Goal: Transaction & Acquisition: Download file/media

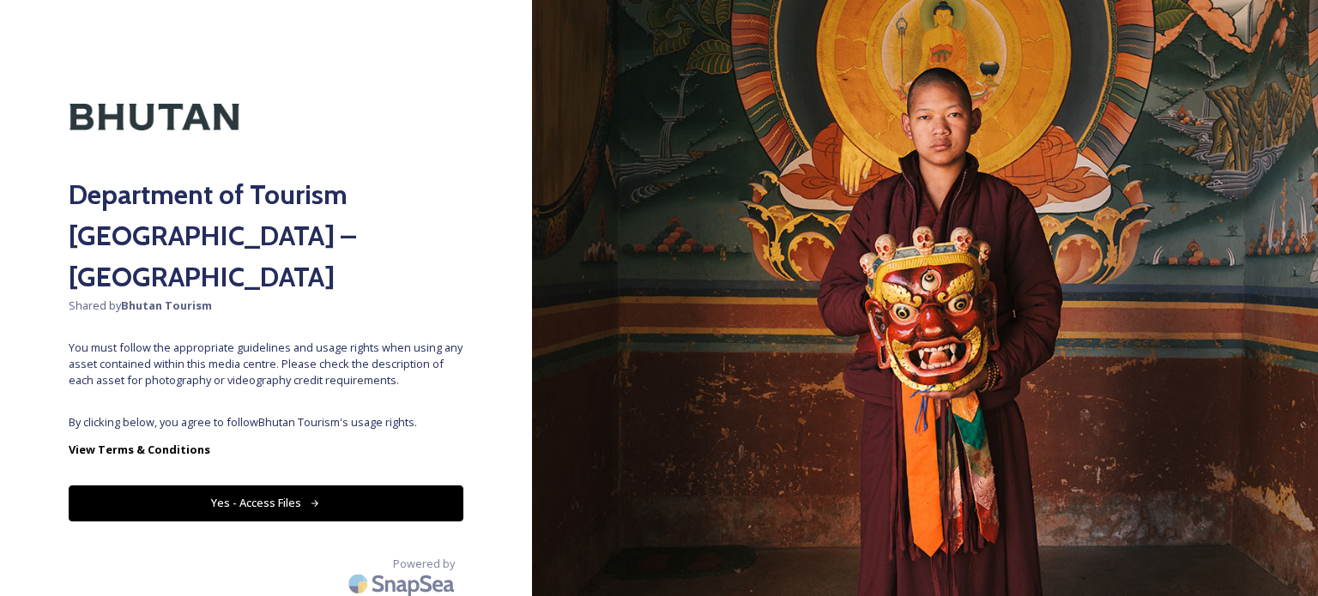
click at [226, 479] on div "Department of Tourism Bhutan – Brand Centre Shared by Bhutan Tourism You must f…" at bounding box center [266, 298] width 532 height 459
click at [245, 485] on button "Yes - Access Files" at bounding box center [266, 502] width 395 height 35
click at [294, 485] on button "Yes - Access Files" at bounding box center [266, 502] width 395 height 35
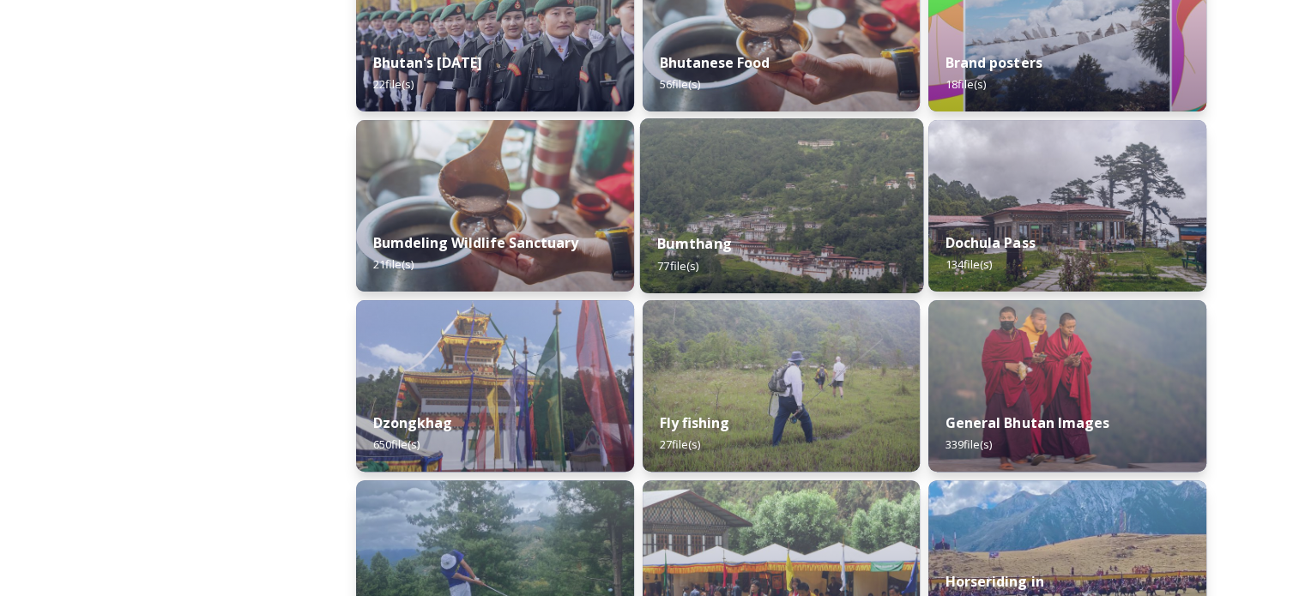
scroll to position [772, 0]
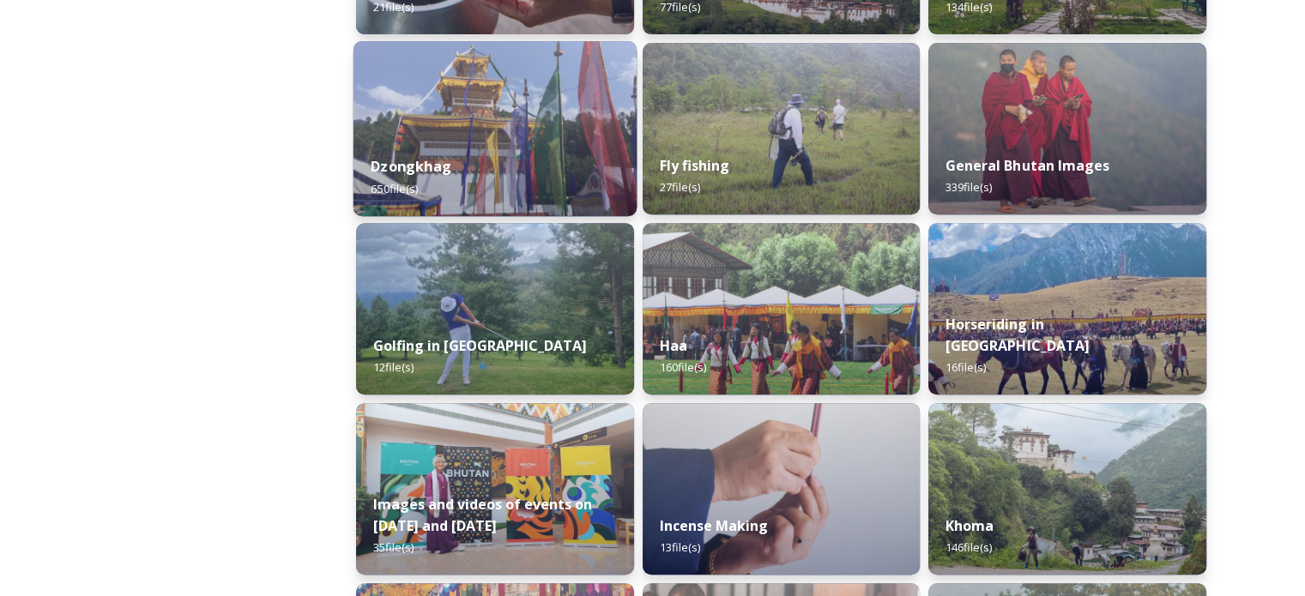
click at [489, 138] on div "Dzongkhag 650 file(s)" at bounding box center [494, 177] width 283 height 78
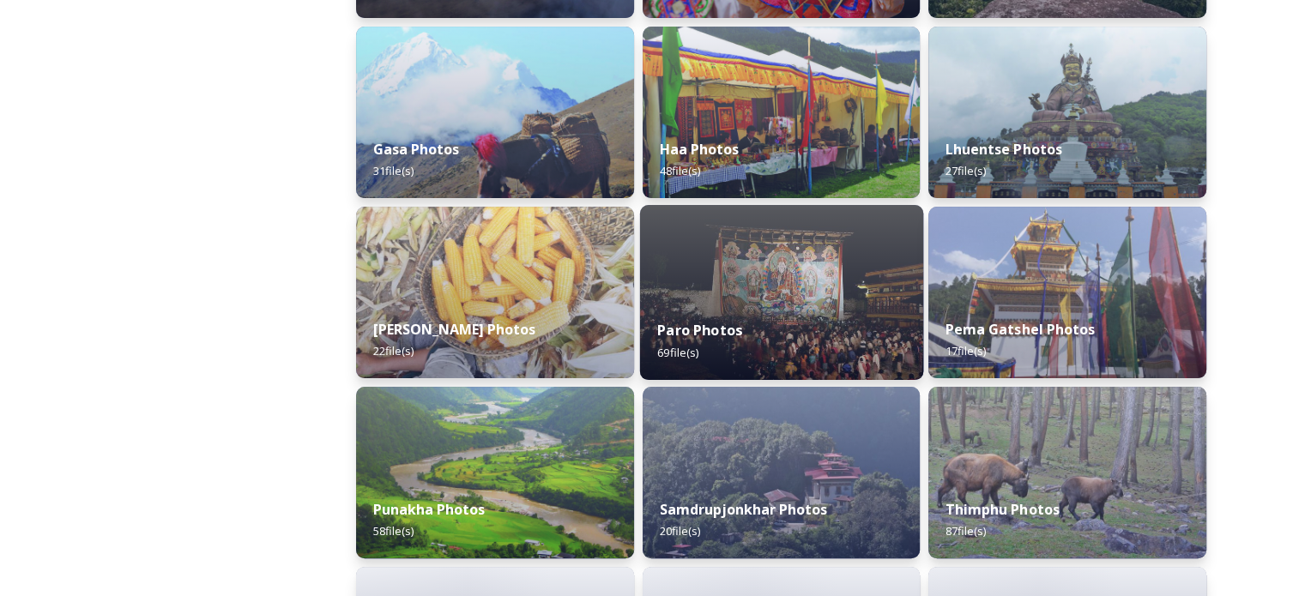
scroll to position [429, 0]
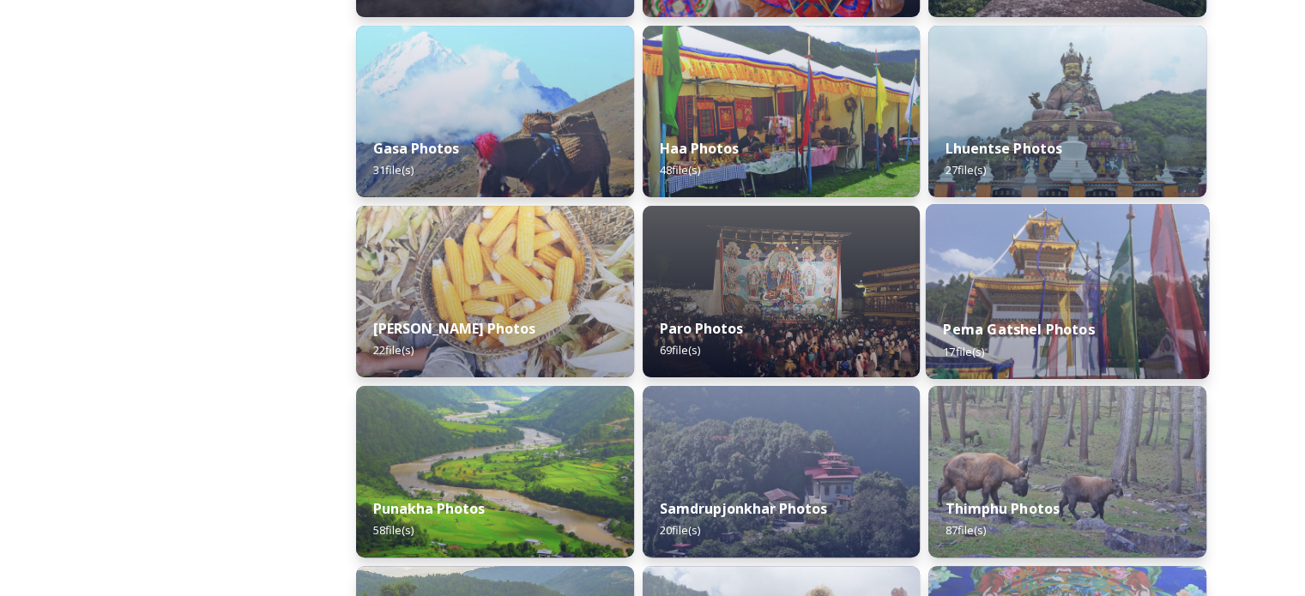
click at [1058, 298] on img at bounding box center [1067, 291] width 283 height 175
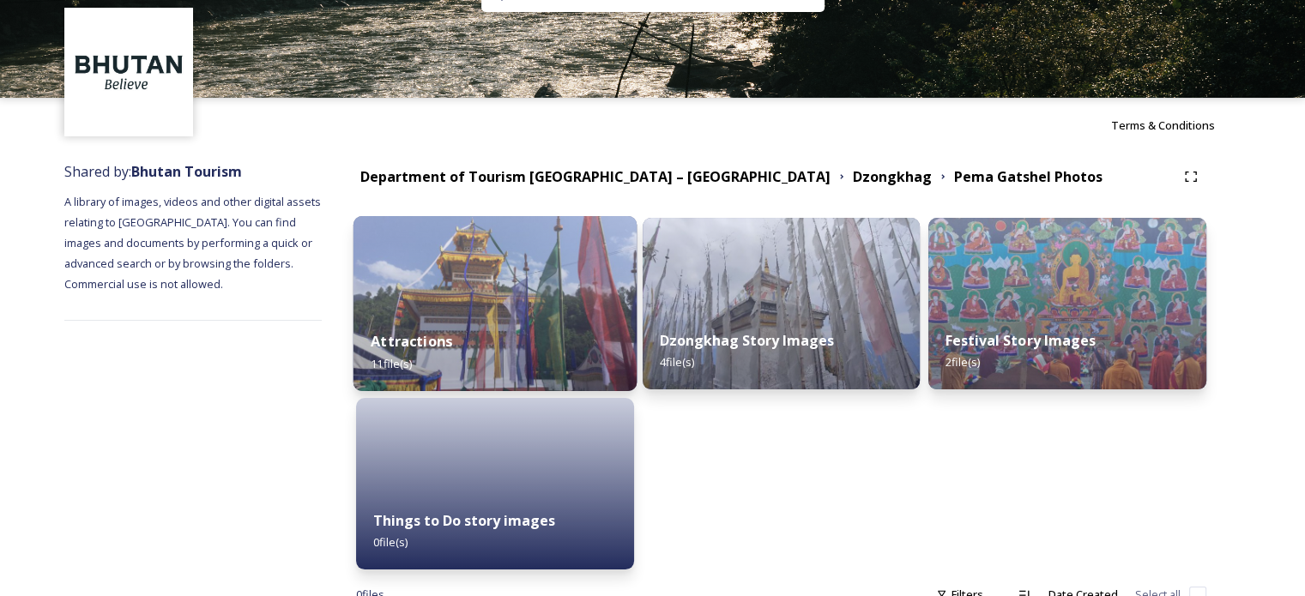
scroll to position [110, 0]
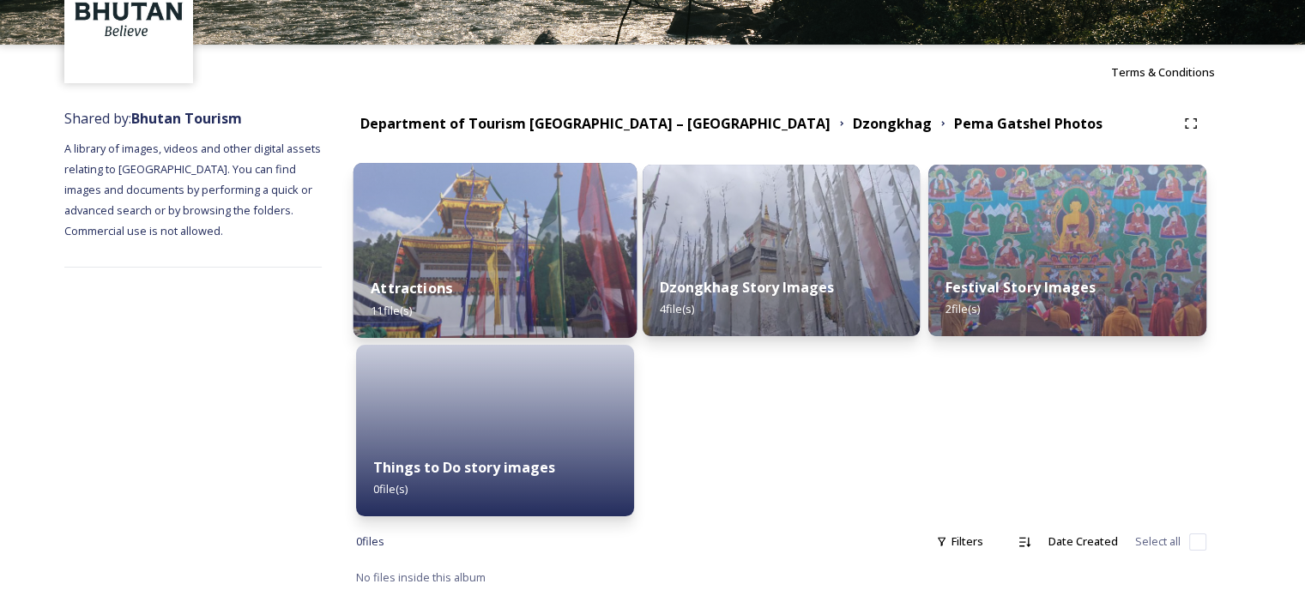
click at [519, 203] on img at bounding box center [494, 250] width 283 height 175
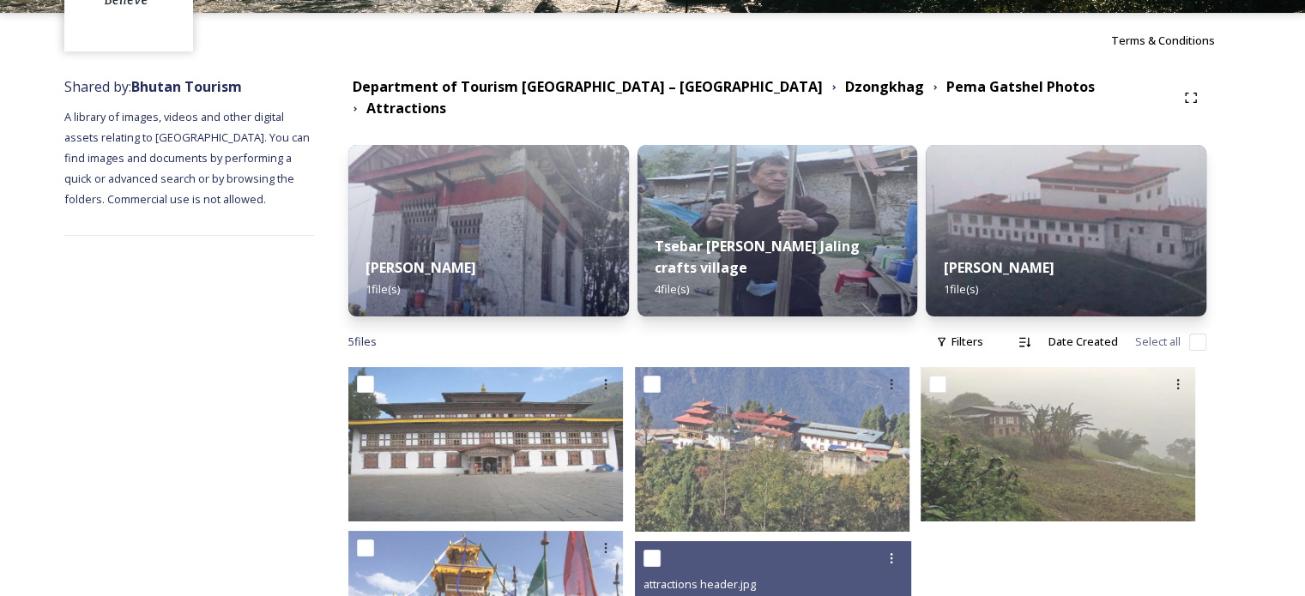
scroll to position [277, 0]
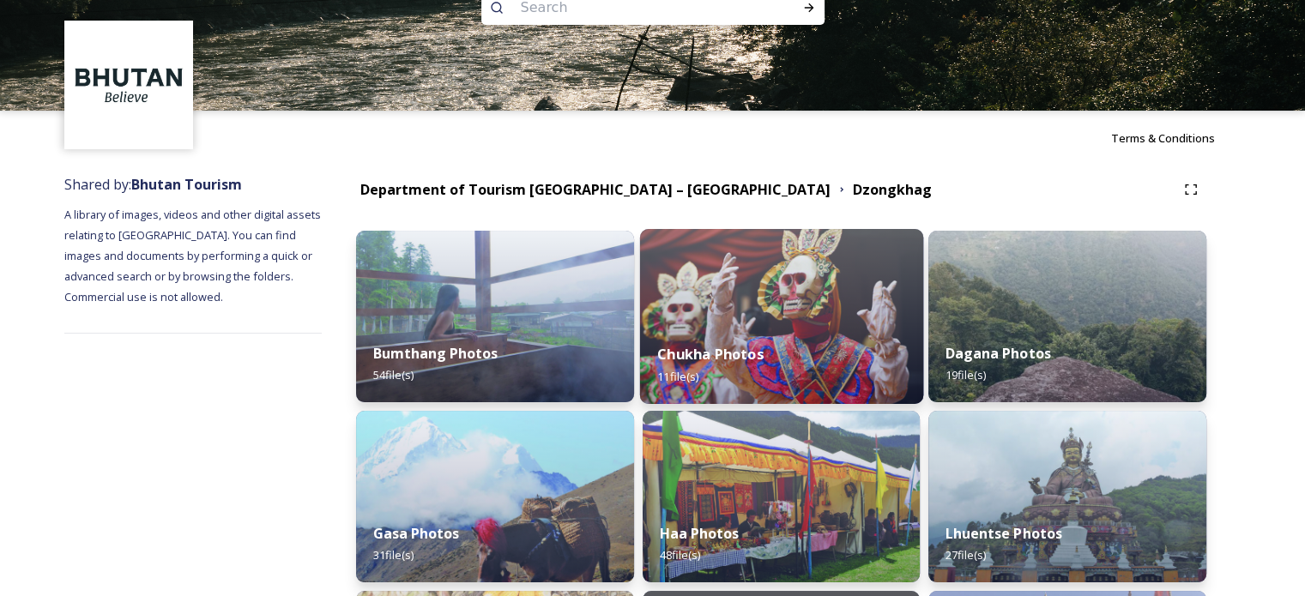
scroll to position [86, 0]
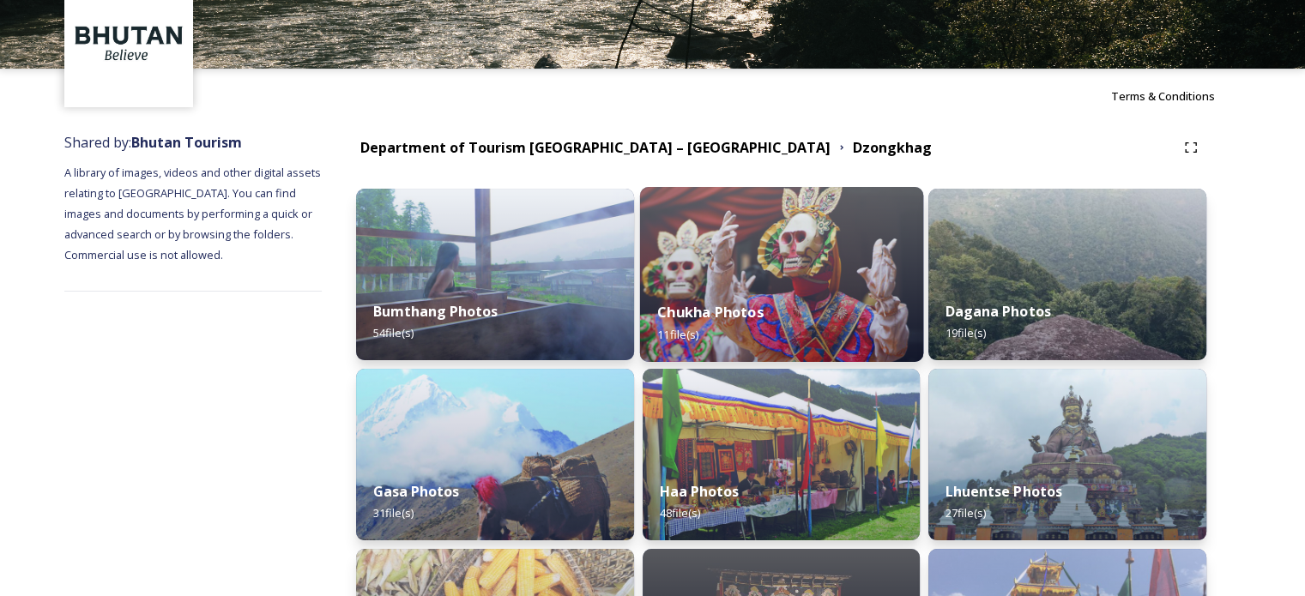
click at [683, 234] on img at bounding box center [780, 274] width 283 height 175
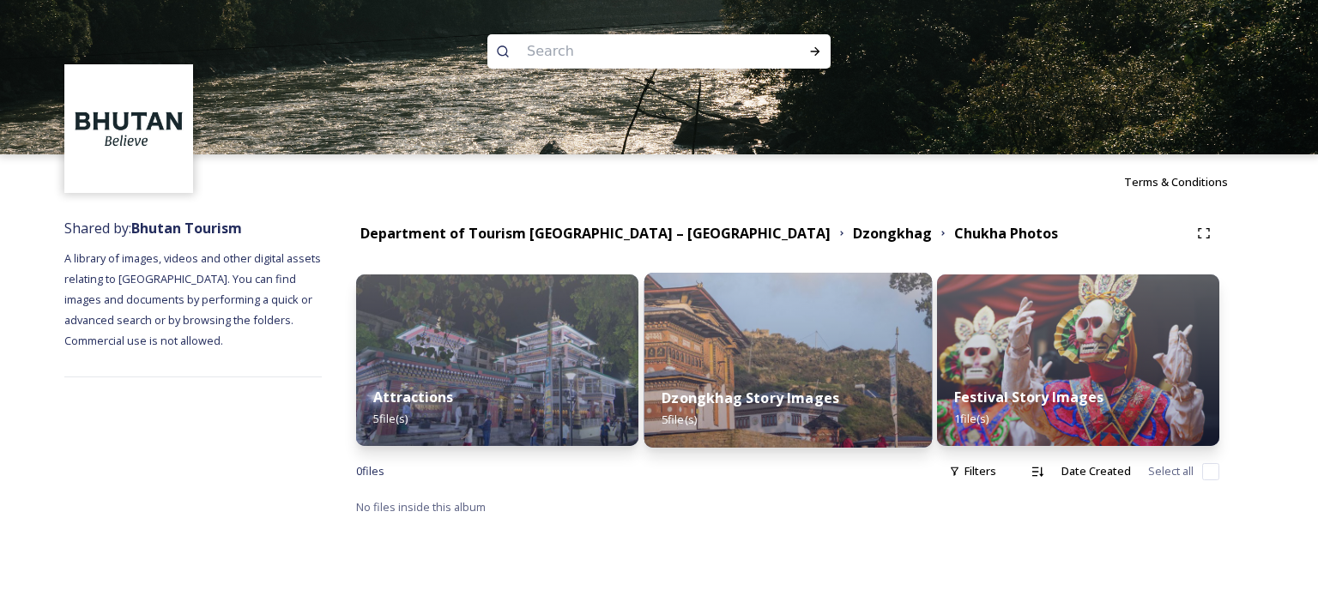
click at [738, 313] on img at bounding box center [786, 360] width 287 height 175
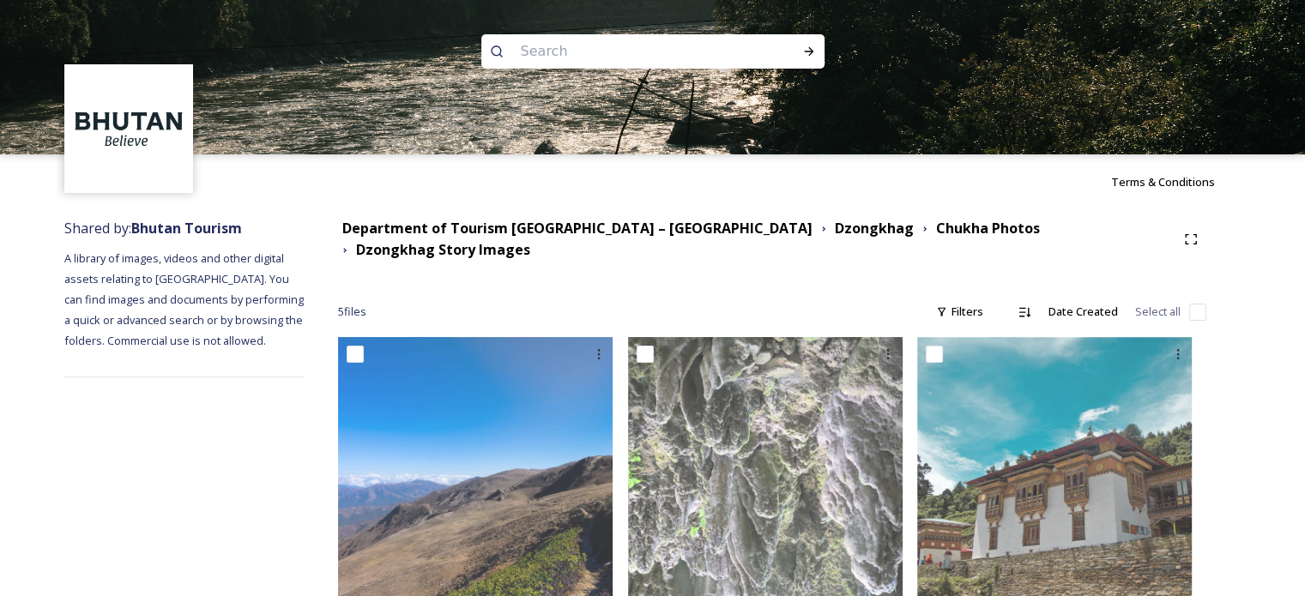
click at [396, 251] on div "Department of Tourism [GEOGRAPHIC_DATA] – [GEOGRAPHIC_DATA] [PERSON_NAME] Photo…" at bounding box center [772, 571] width 937 height 724
click at [408, 239] on div "Department of Tourism [GEOGRAPHIC_DATA] – [GEOGRAPHIC_DATA]" at bounding box center [577, 228] width 470 height 21
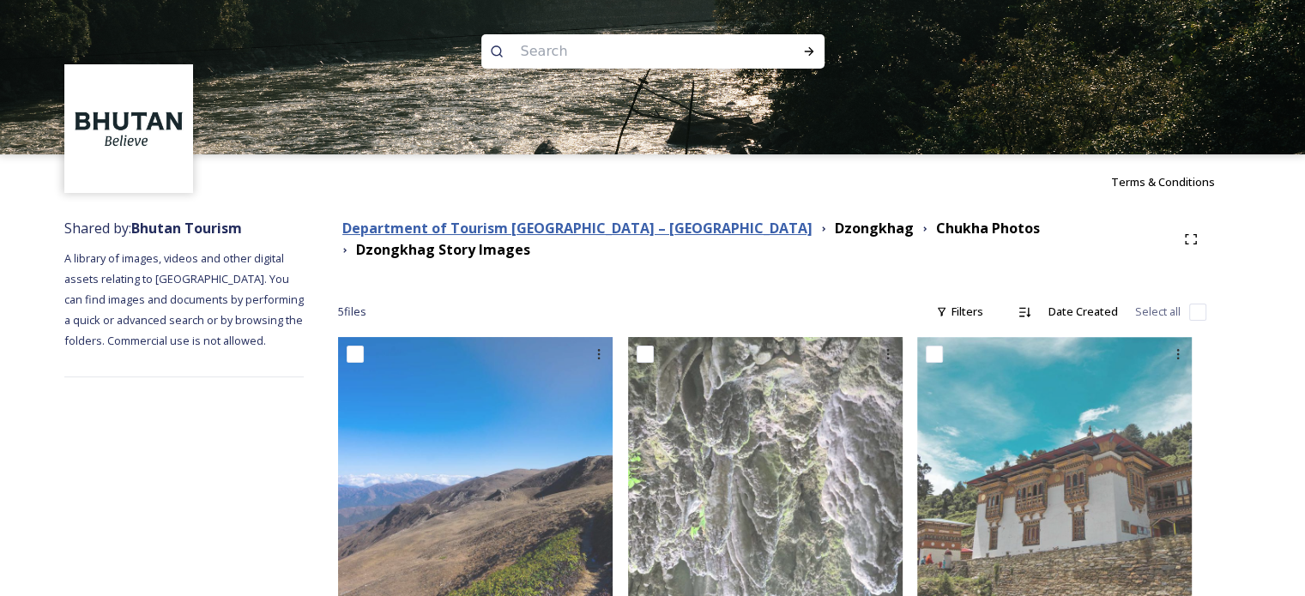
click at [420, 238] on strong "Department of Tourism [GEOGRAPHIC_DATA] – [GEOGRAPHIC_DATA]" at bounding box center [577, 228] width 470 height 19
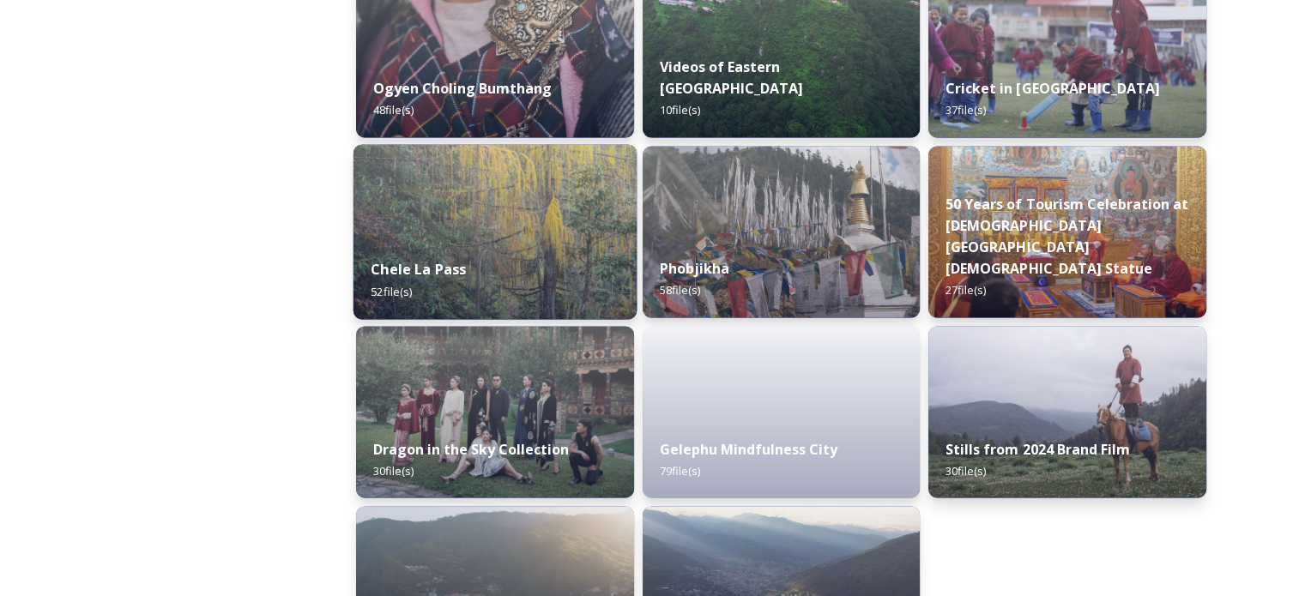
scroll to position [2916, 0]
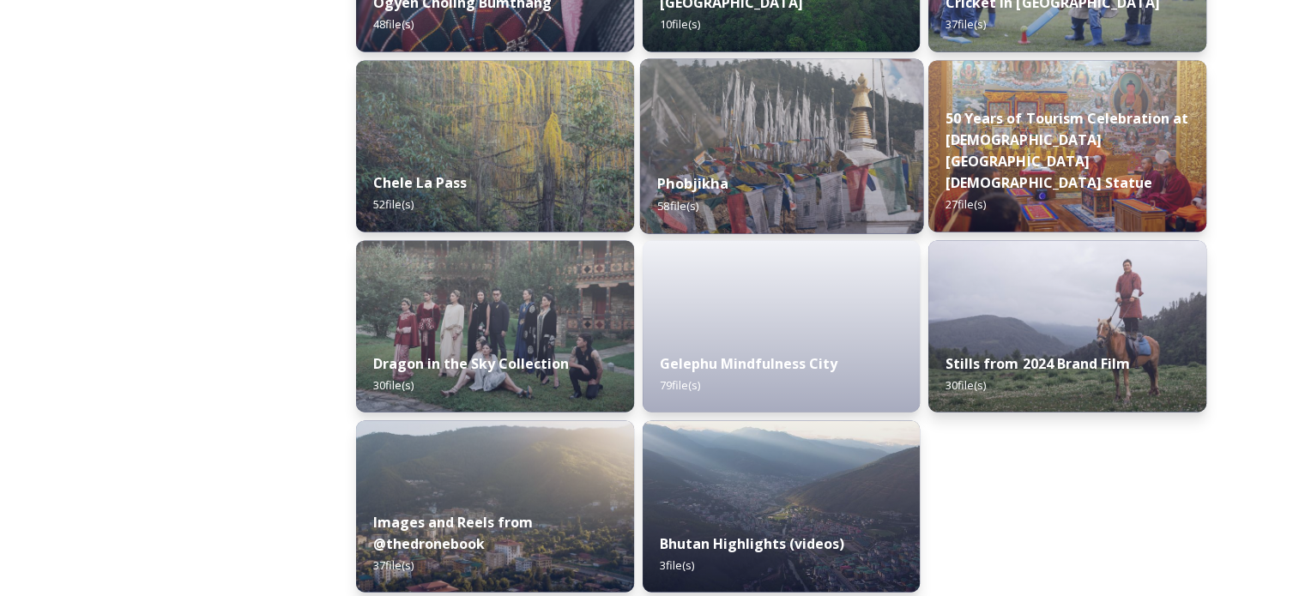
click at [747, 181] on div "Phobjikha 58 file(s)" at bounding box center [780, 194] width 283 height 78
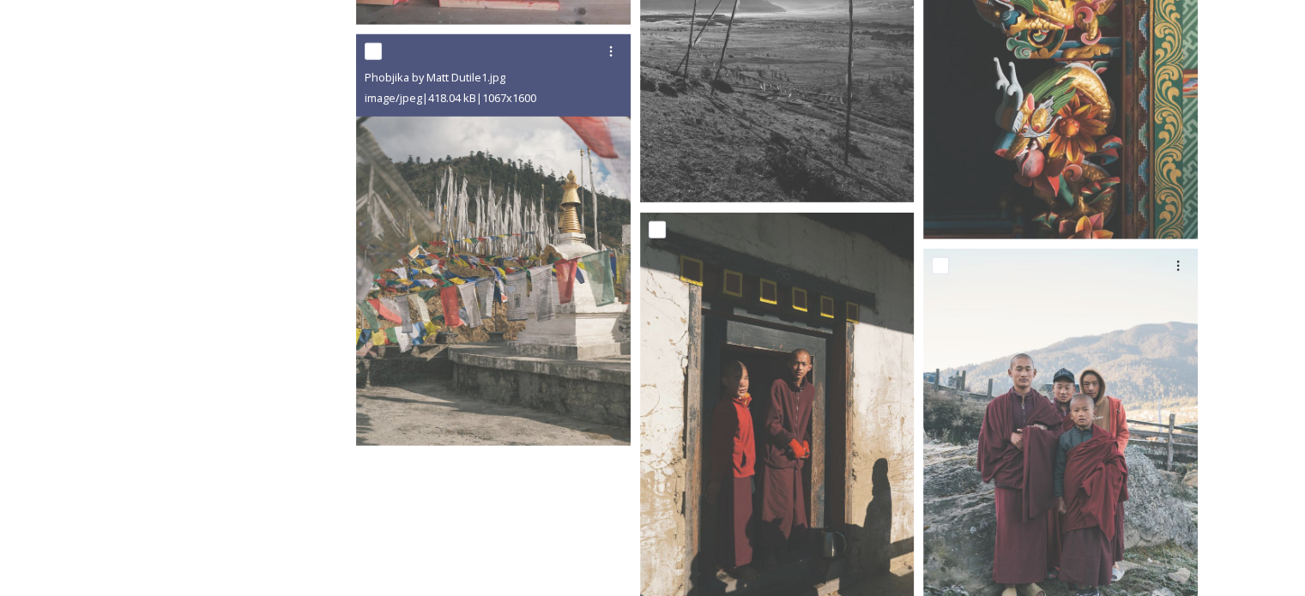
scroll to position [5404, 0]
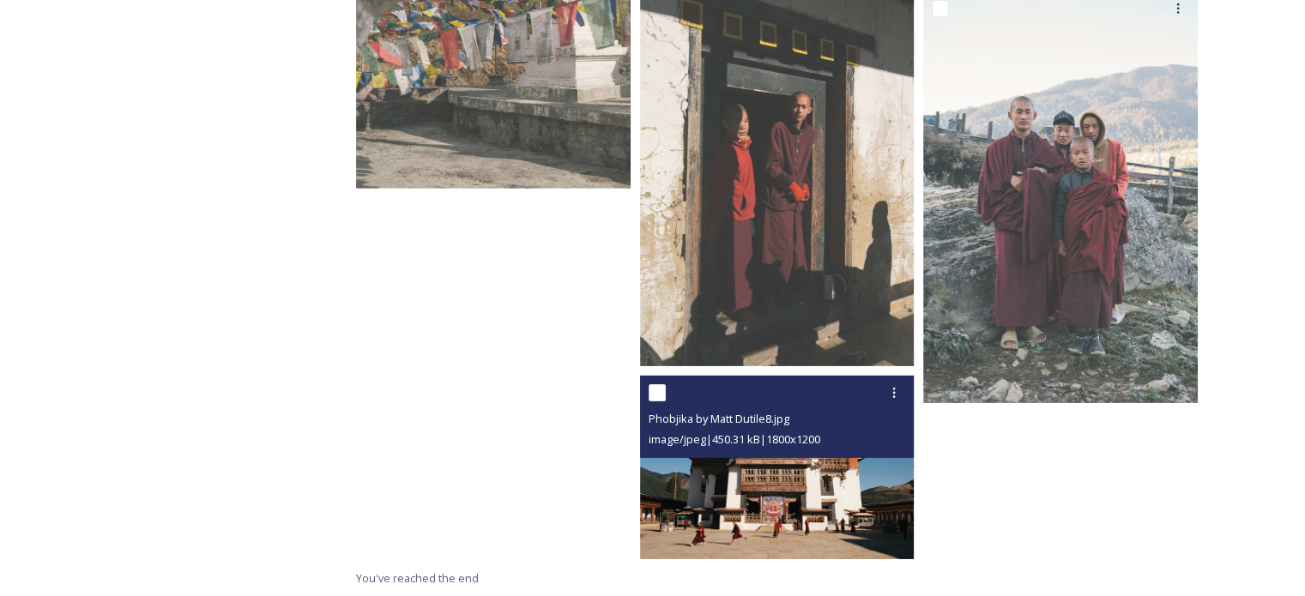
click at [804, 520] on img at bounding box center [777, 467] width 274 height 183
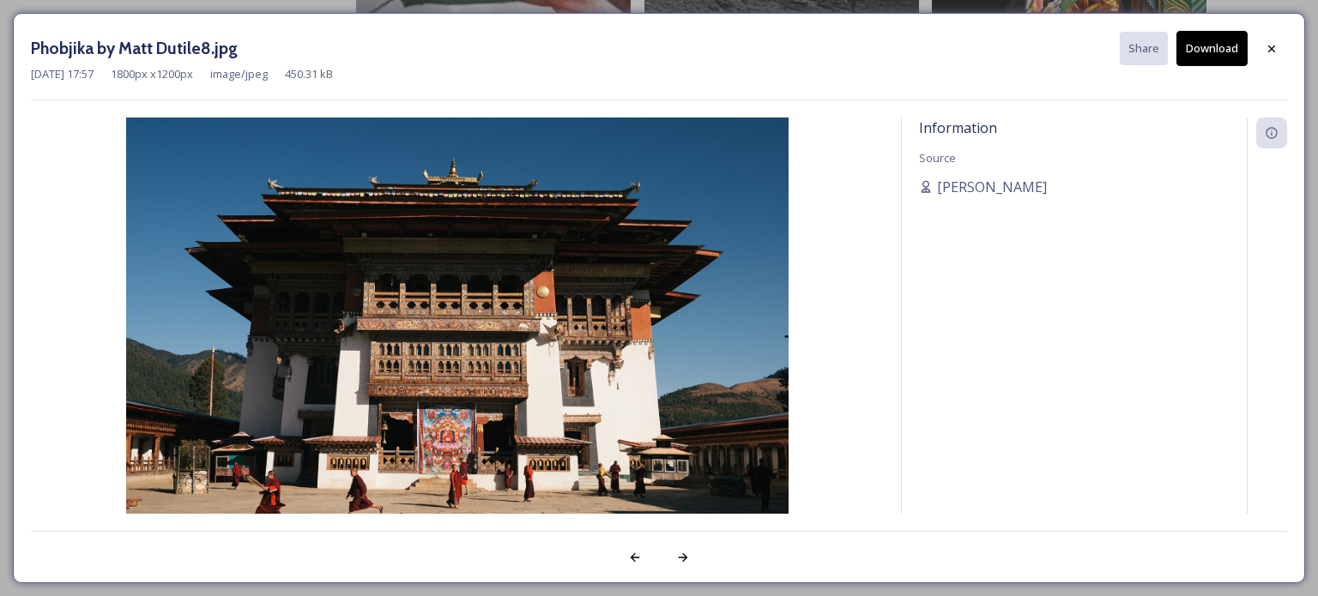
click at [1194, 56] on button "Download" at bounding box center [1211, 48] width 71 height 35
click at [1267, 39] on div at bounding box center [1271, 48] width 31 height 31
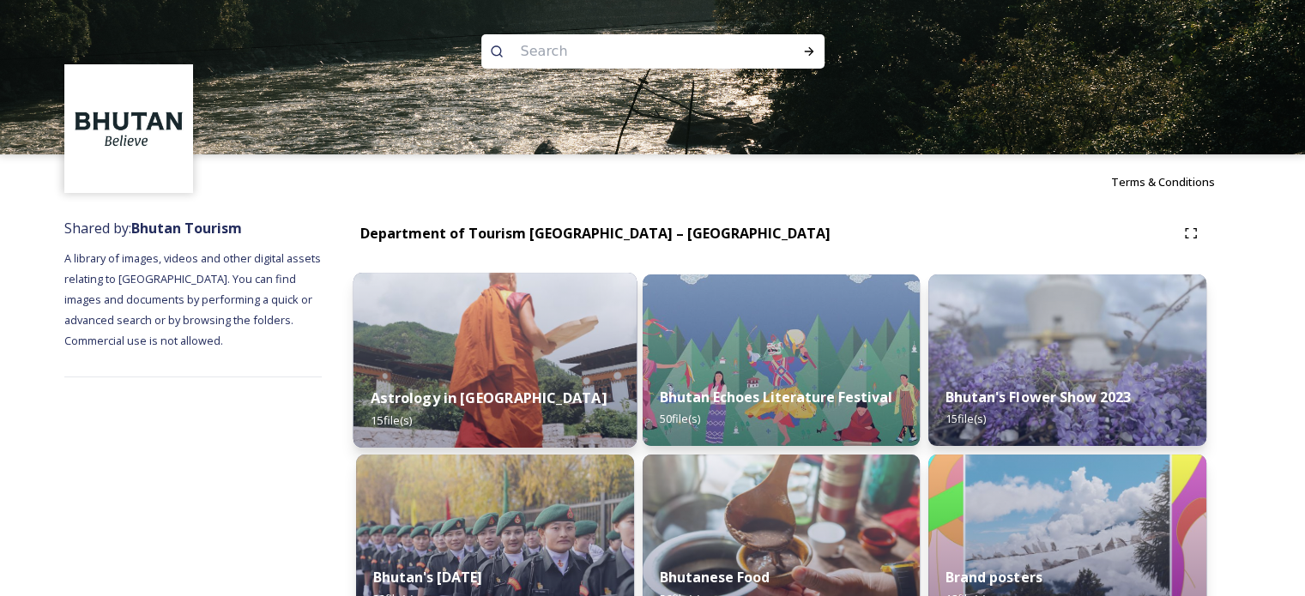
click at [527, 360] on img at bounding box center [494, 360] width 283 height 175
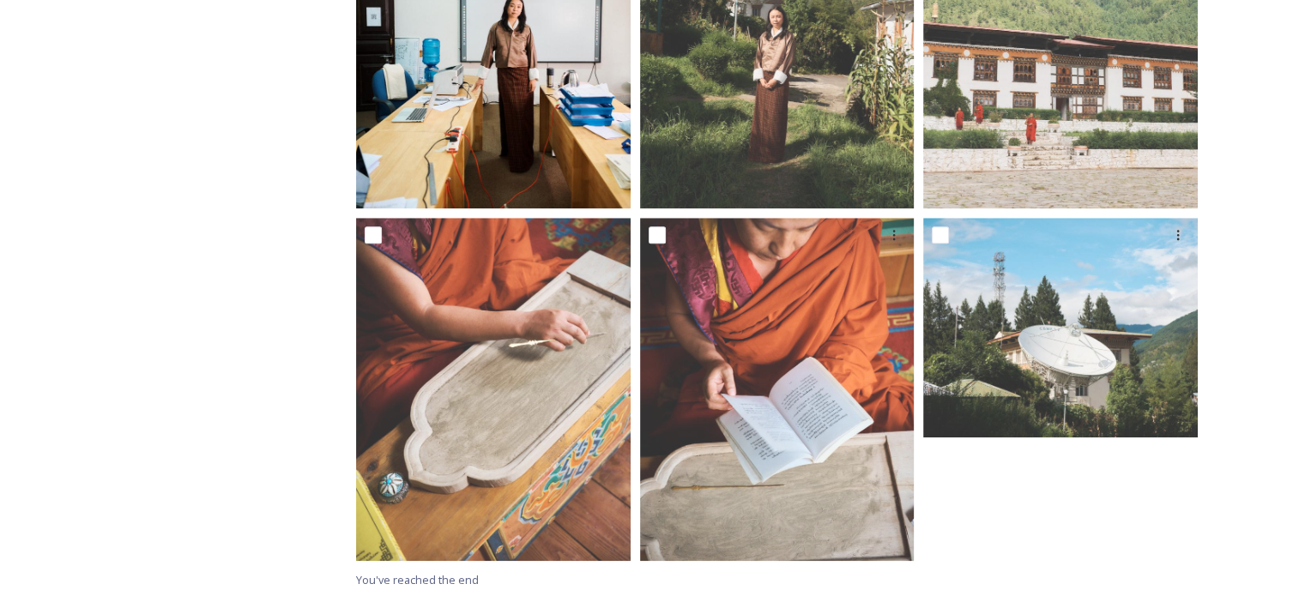
scroll to position [1520, 0]
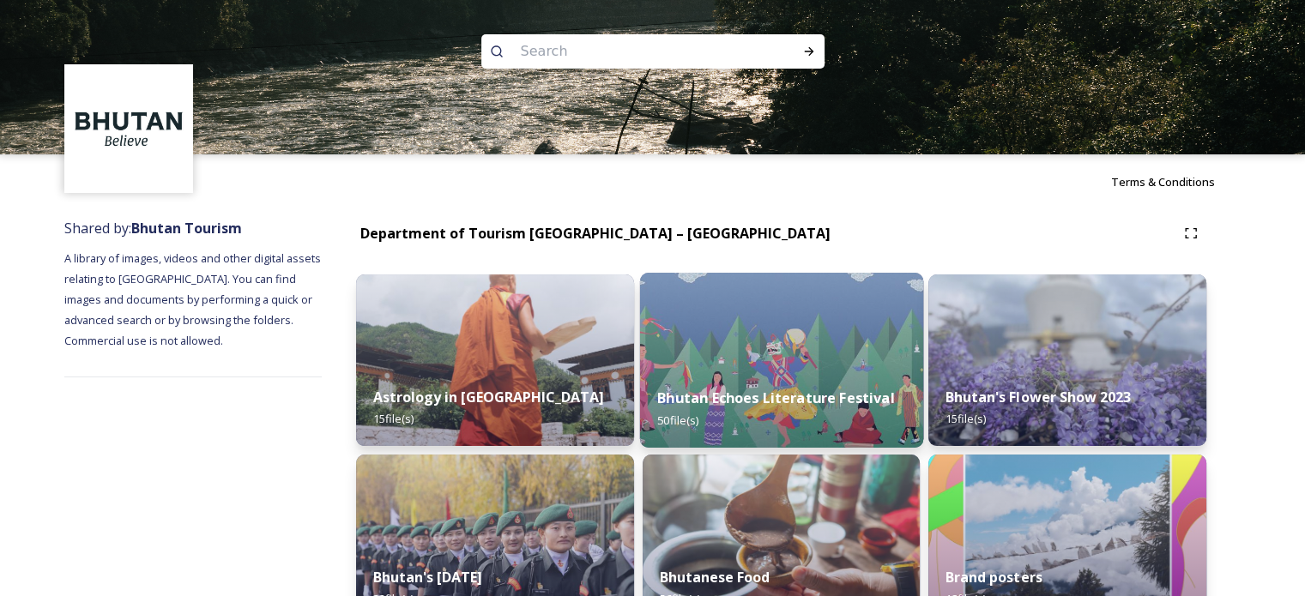
click at [763, 352] on img at bounding box center [780, 360] width 283 height 175
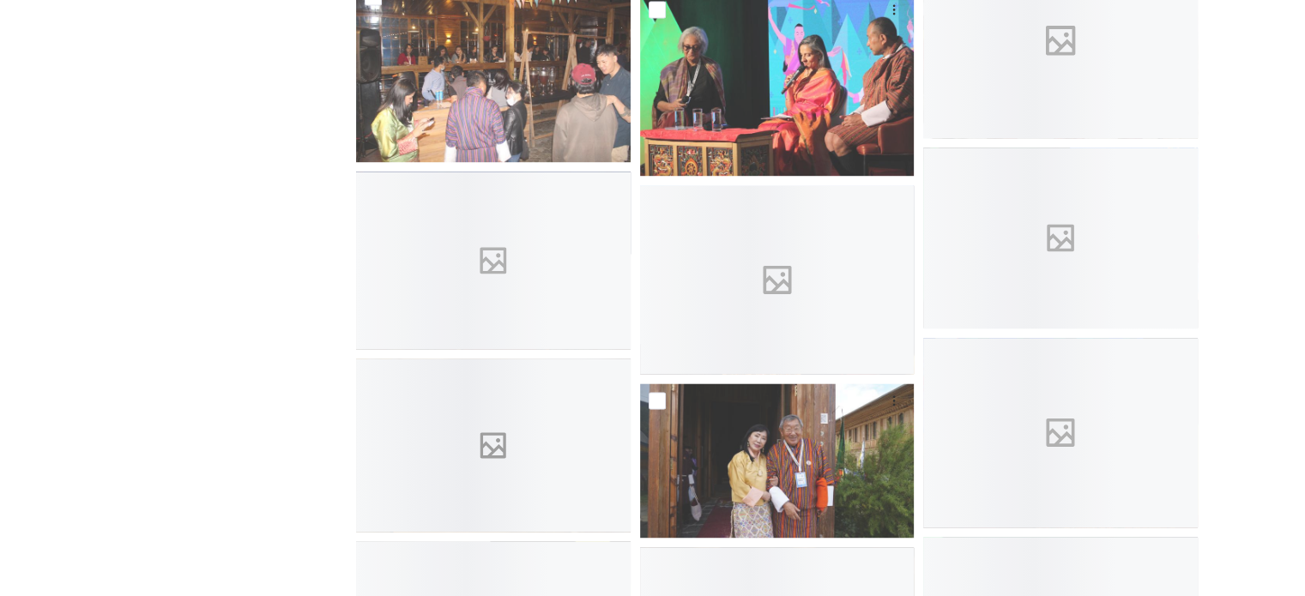
scroll to position [2566, 0]
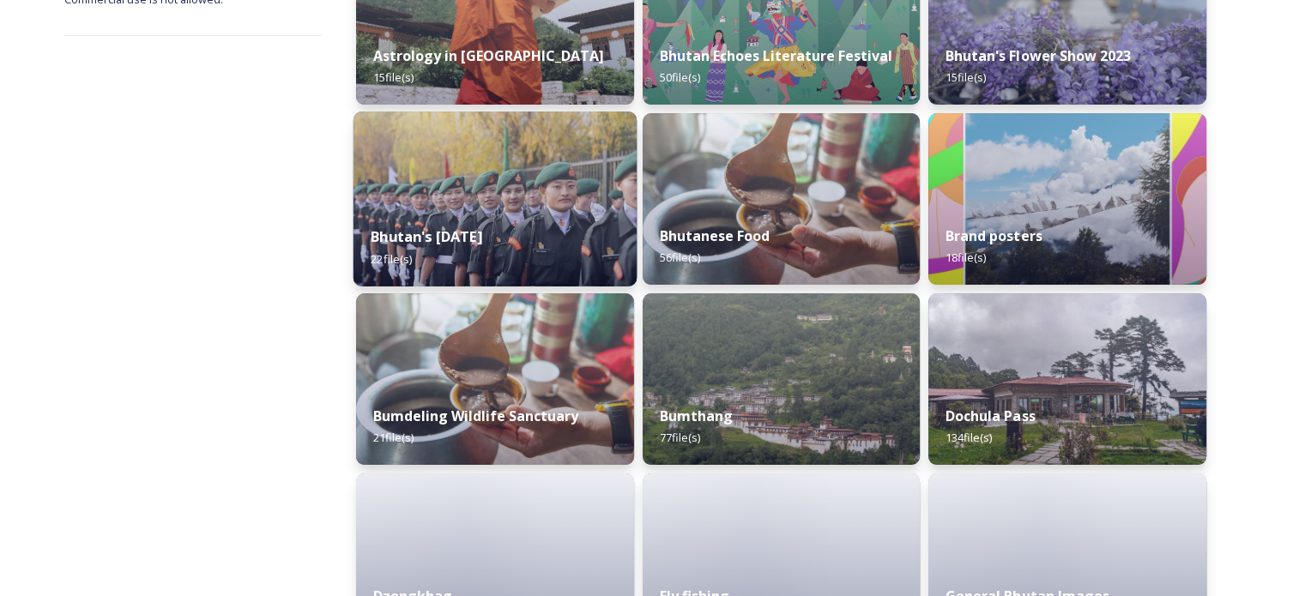
scroll to position [343, 0]
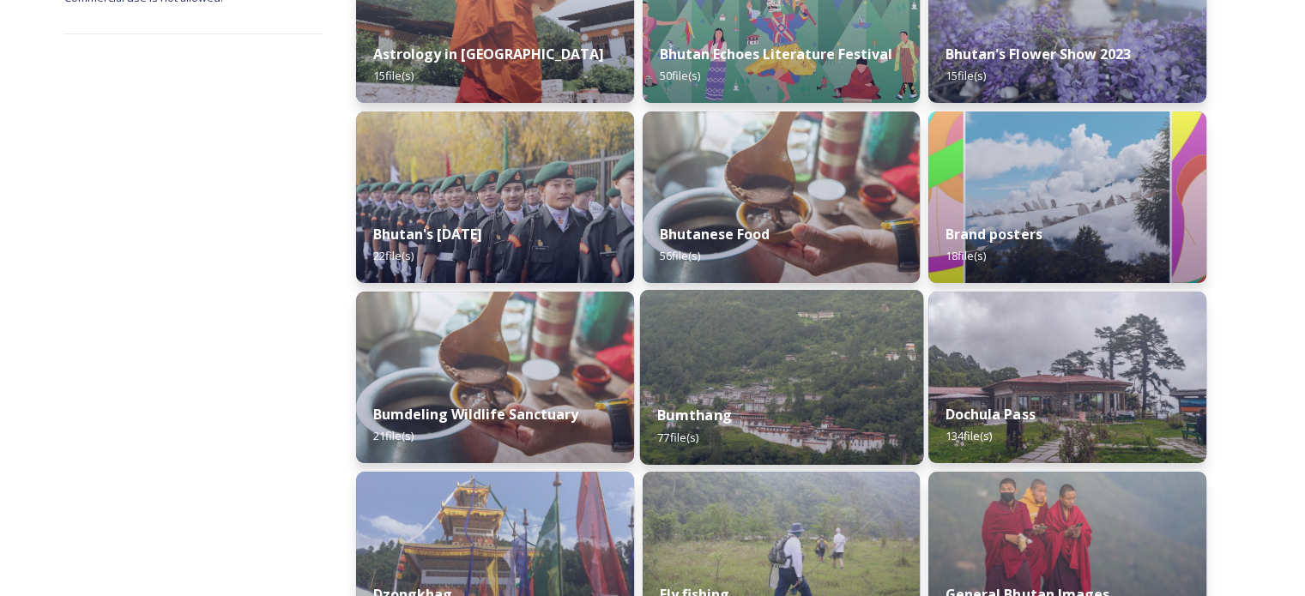
click at [711, 401] on div "Bumthang 77 file(s)" at bounding box center [780, 426] width 283 height 78
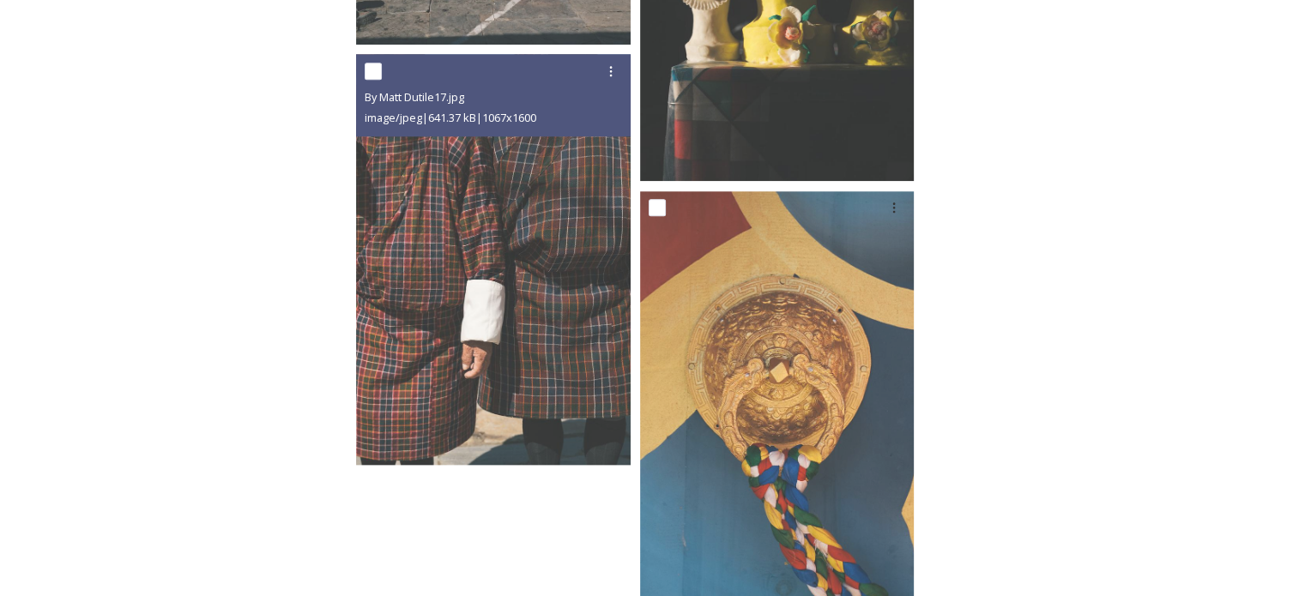
scroll to position [8418, 0]
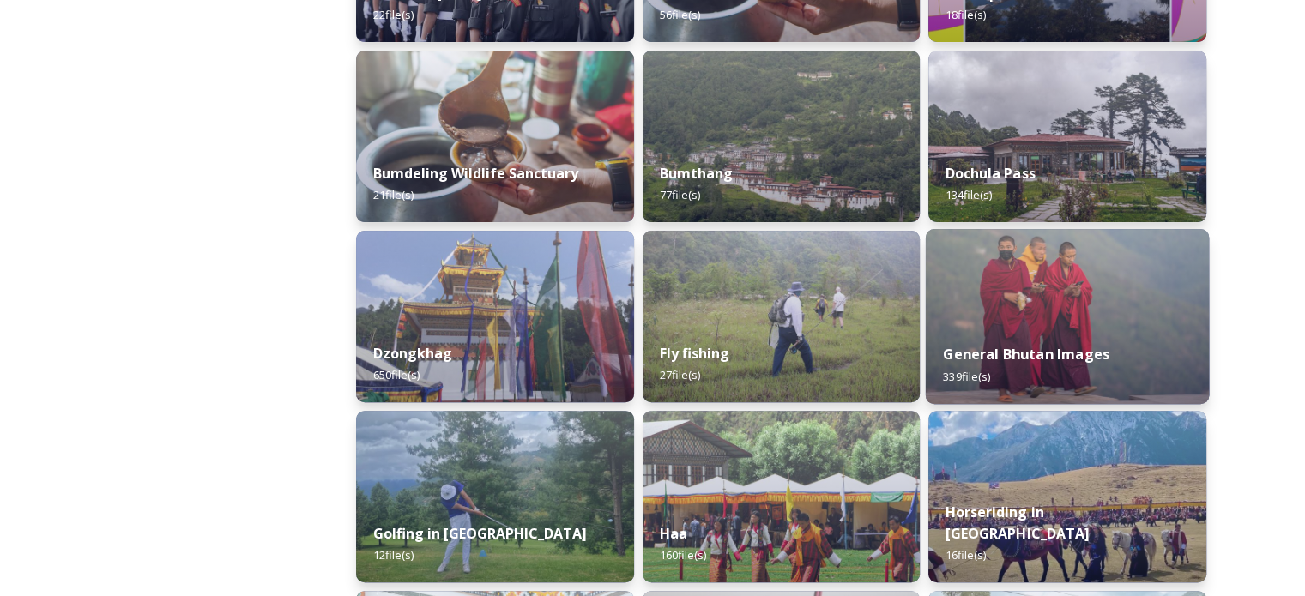
scroll to position [686, 0]
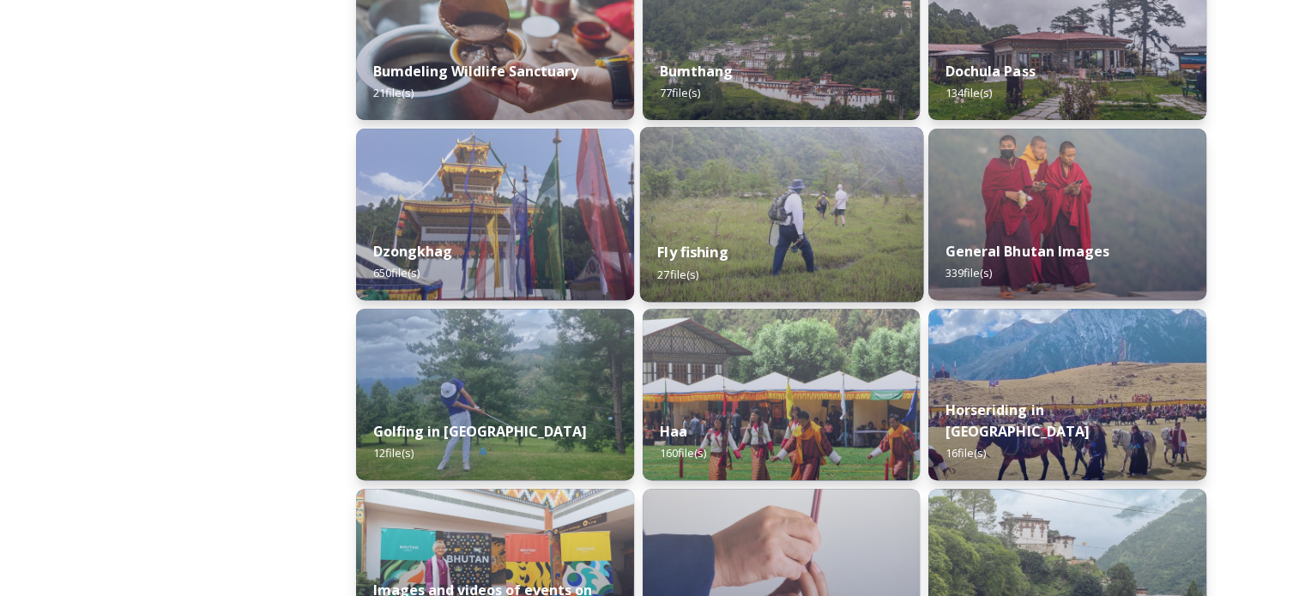
click at [764, 225] on div "Fly fishing 27 file(s)" at bounding box center [780, 263] width 283 height 78
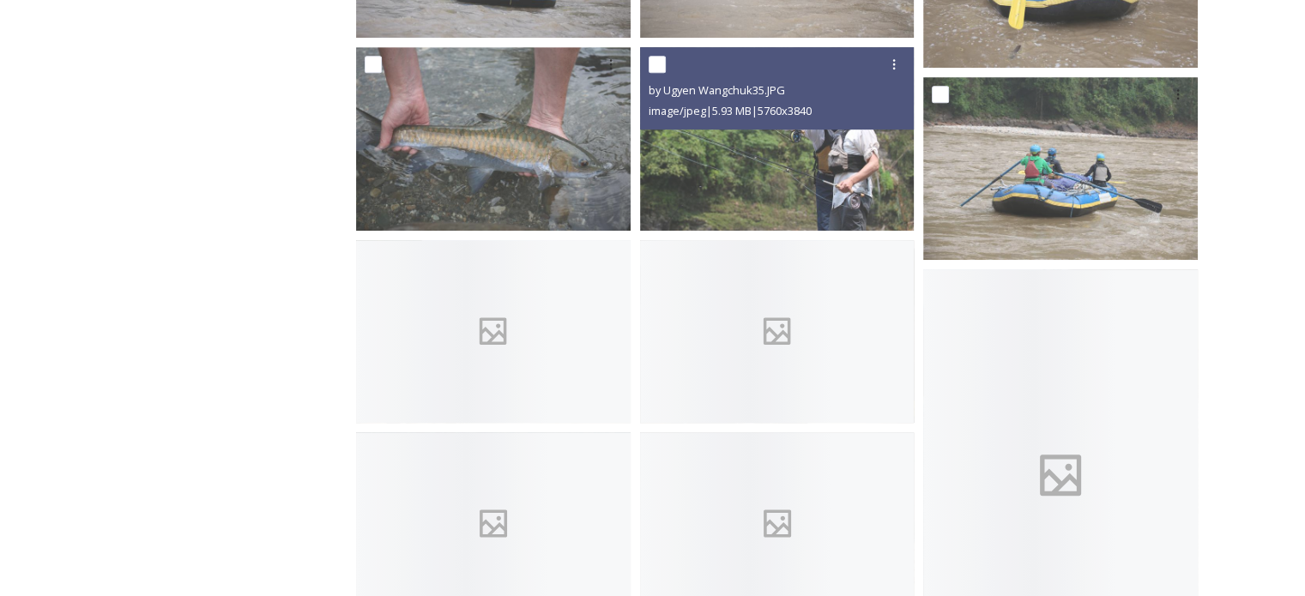
scroll to position [858, 0]
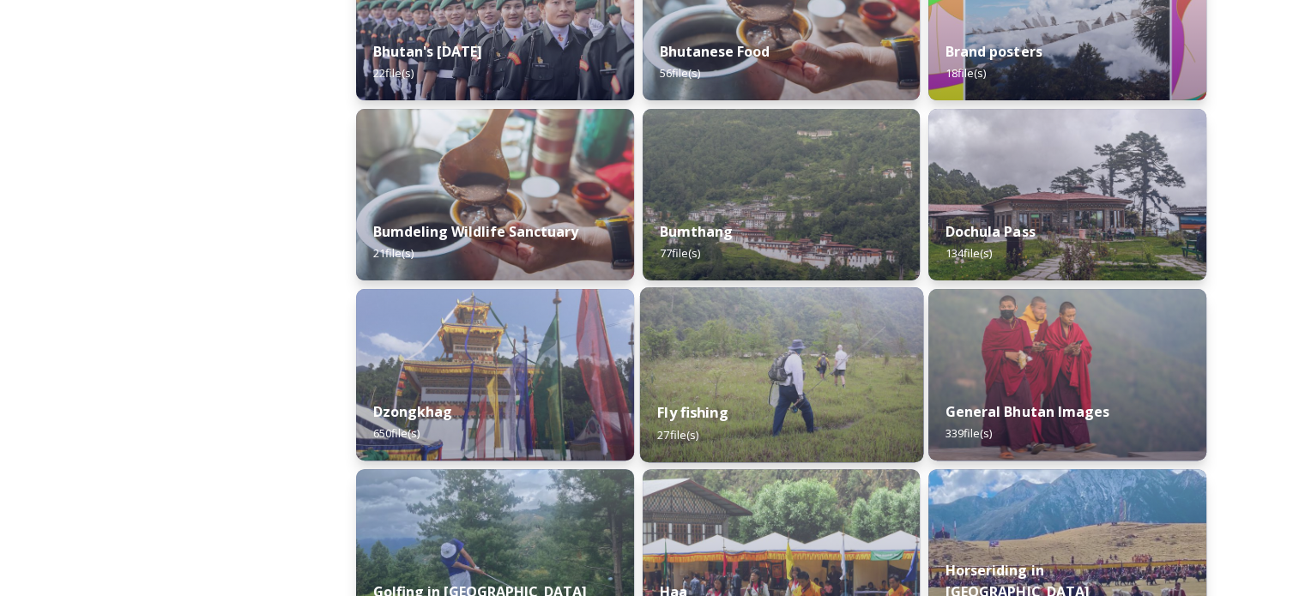
scroll to position [600, 0]
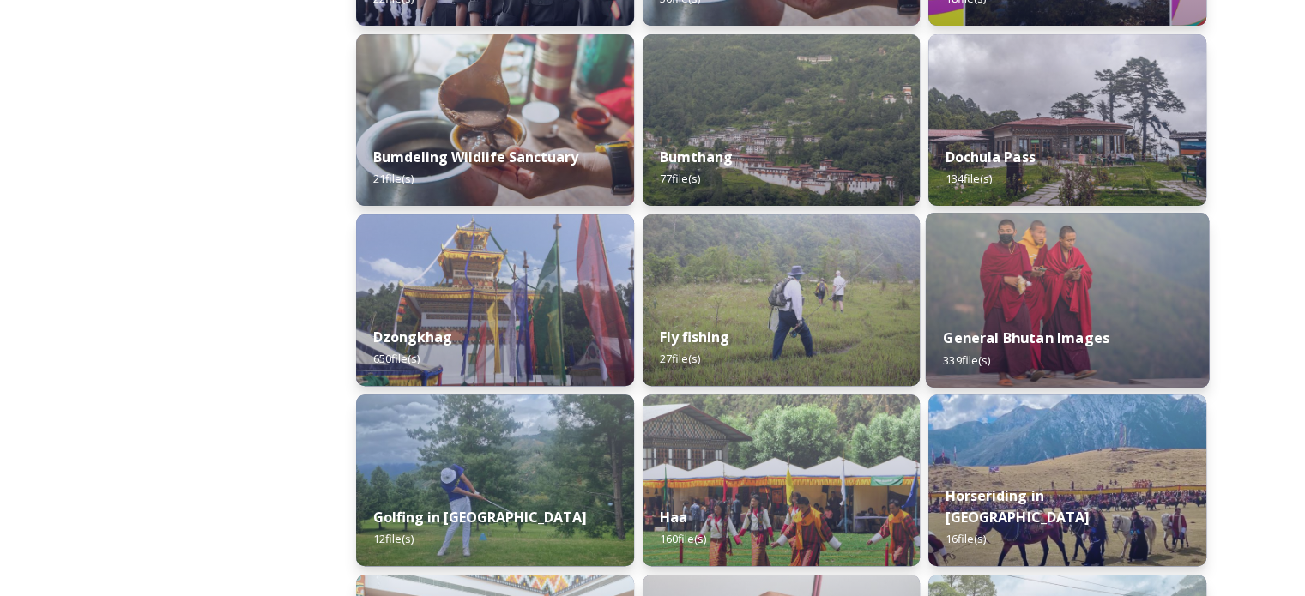
click at [998, 294] on img at bounding box center [1067, 300] width 283 height 175
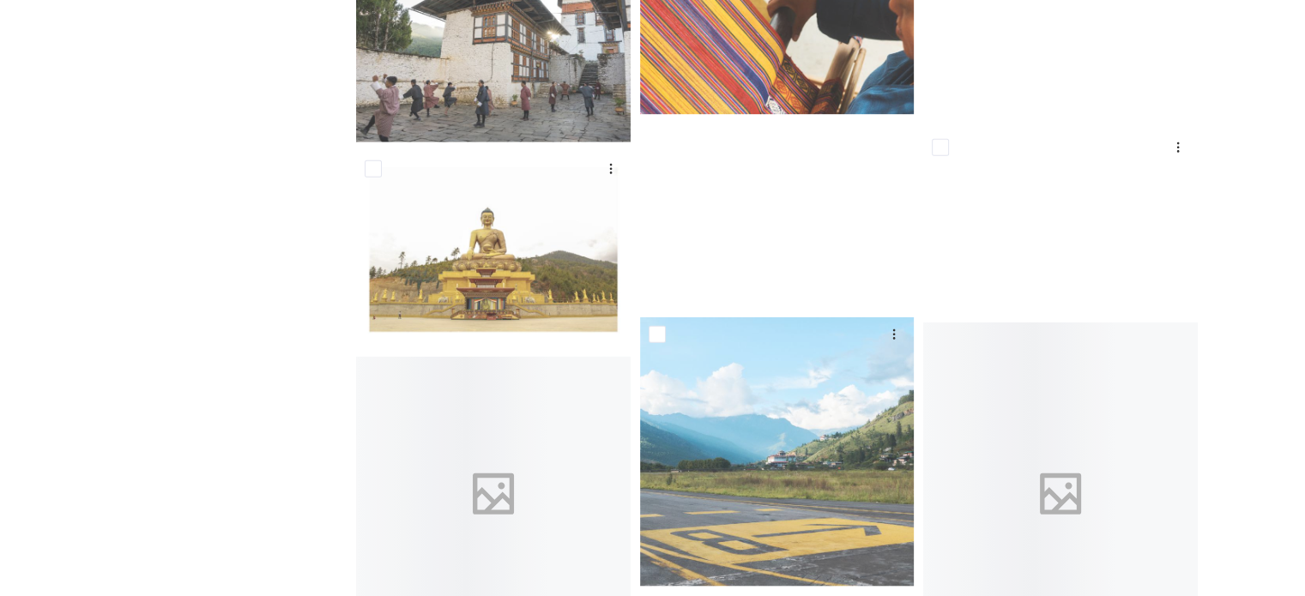
scroll to position [11494, 0]
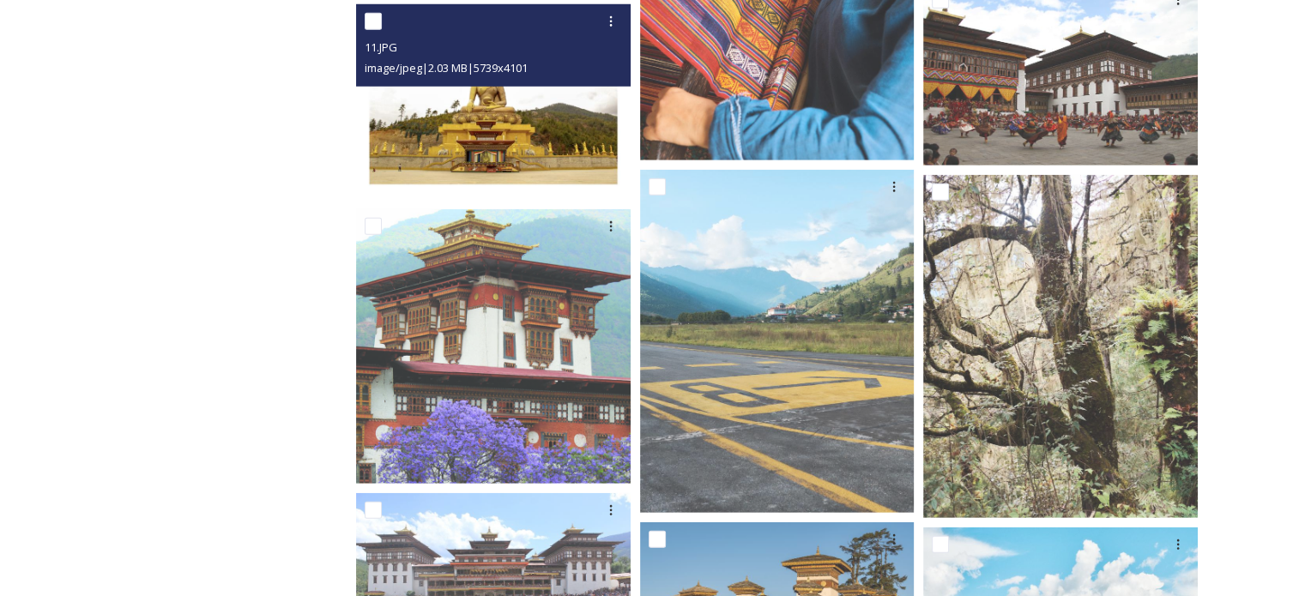
click at [453, 118] on img at bounding box center [493, 102] width 274 height 196
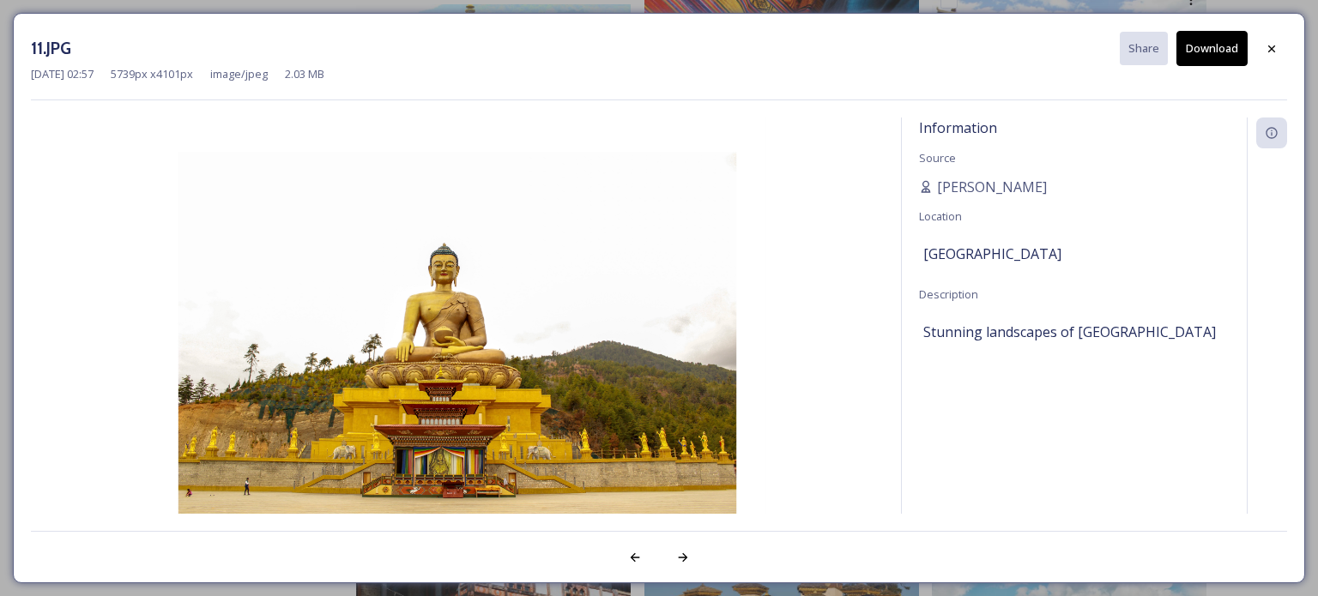
click at [1191, 47] on button "Download" at bounding box center [1211, 48] width 71 height 35
click at [1263, 45] on div at bounding box center [1271, 48] width 31 height 31
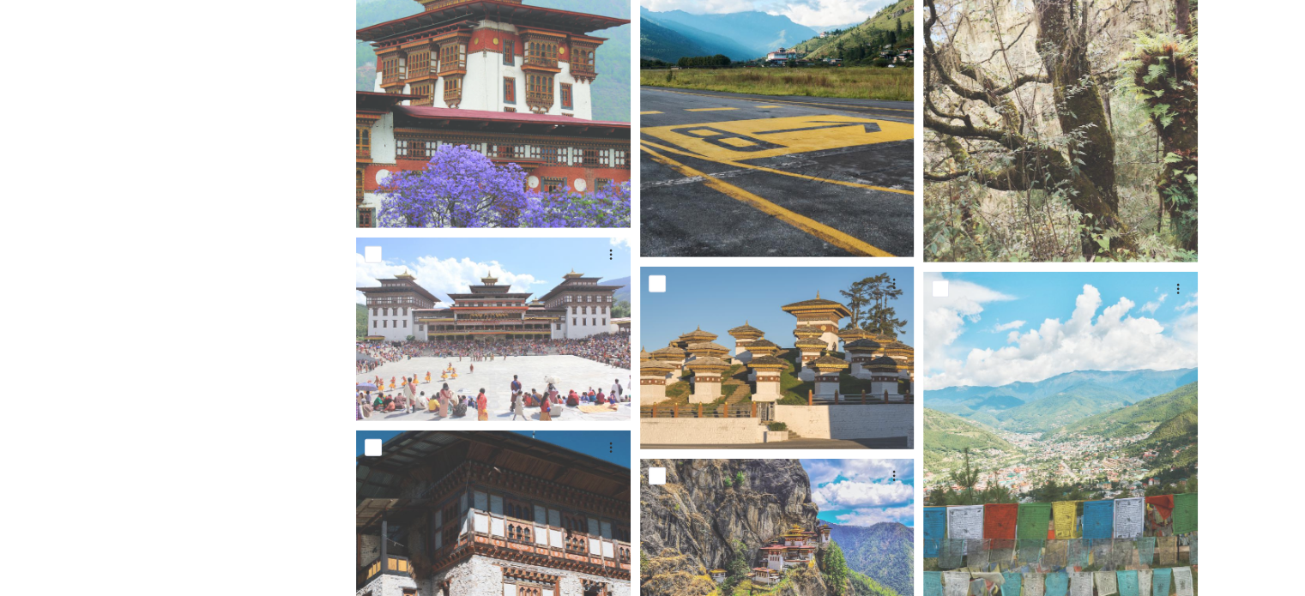
scroll to position [11580, 0]
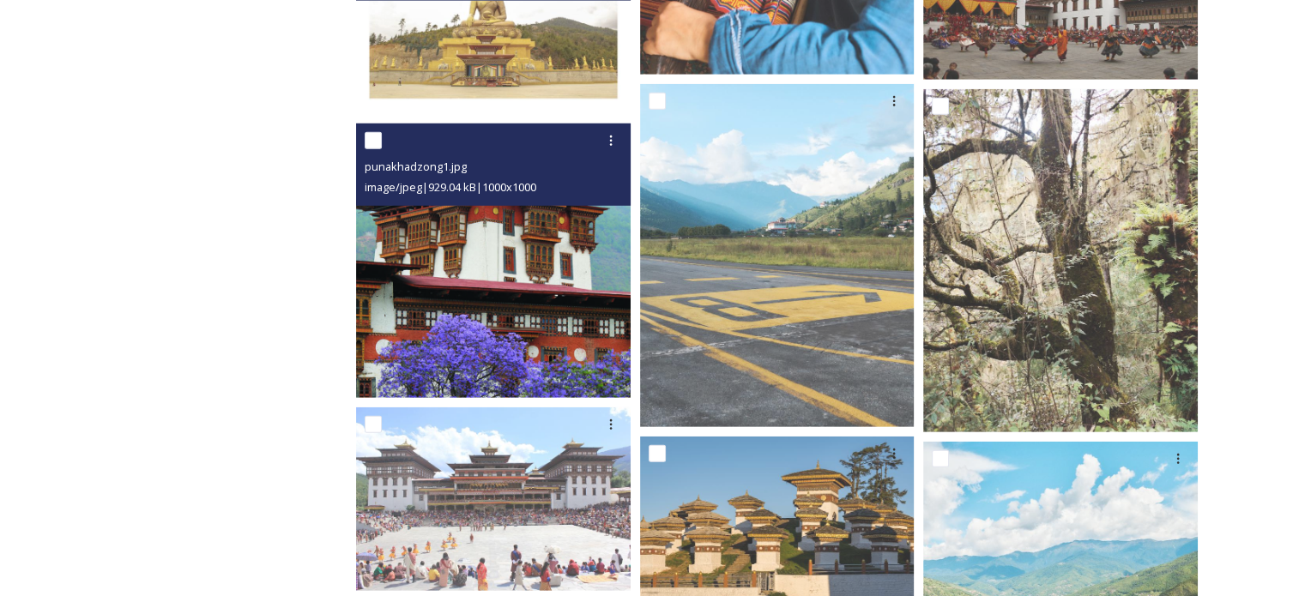
click at [578, 201] on div "punakhadzong1.jpg image/jpeg | 929.04 kB | 1000 x 1000" at bounding box center [493, 165] width 274 height 82
click at [566, 278] on img at bounding box center [493, 261] width 274 height 274
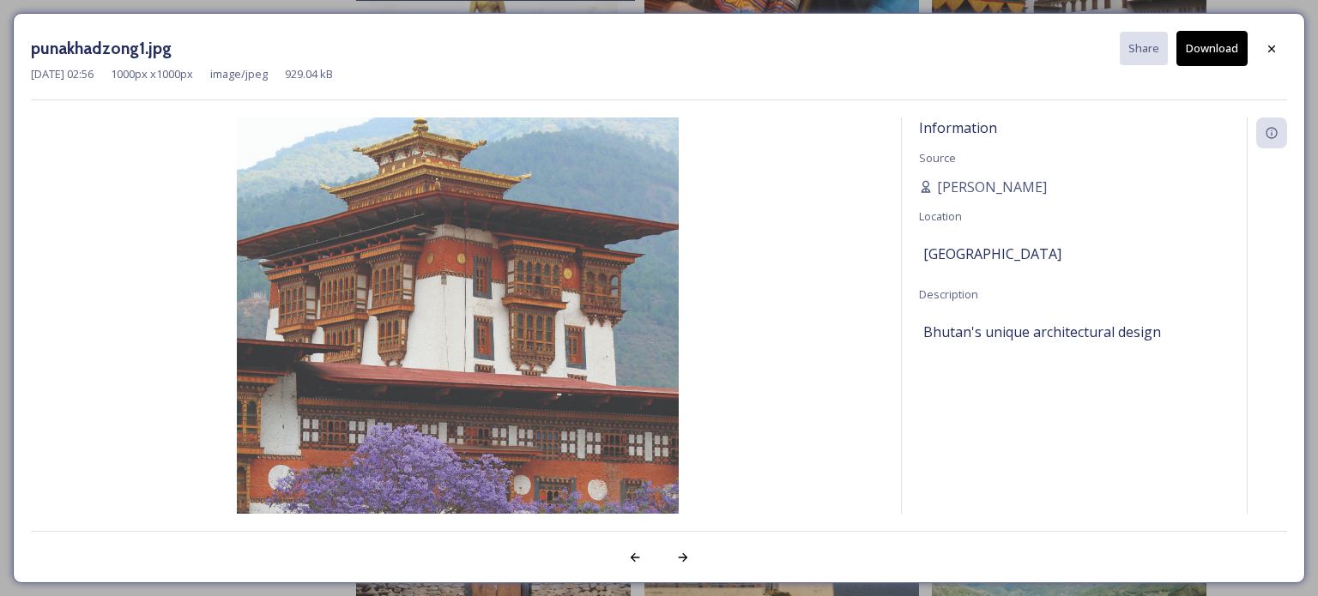
click at [1215, 57] on button "Download" at bounding box center [1211, 48] width 71 height 35
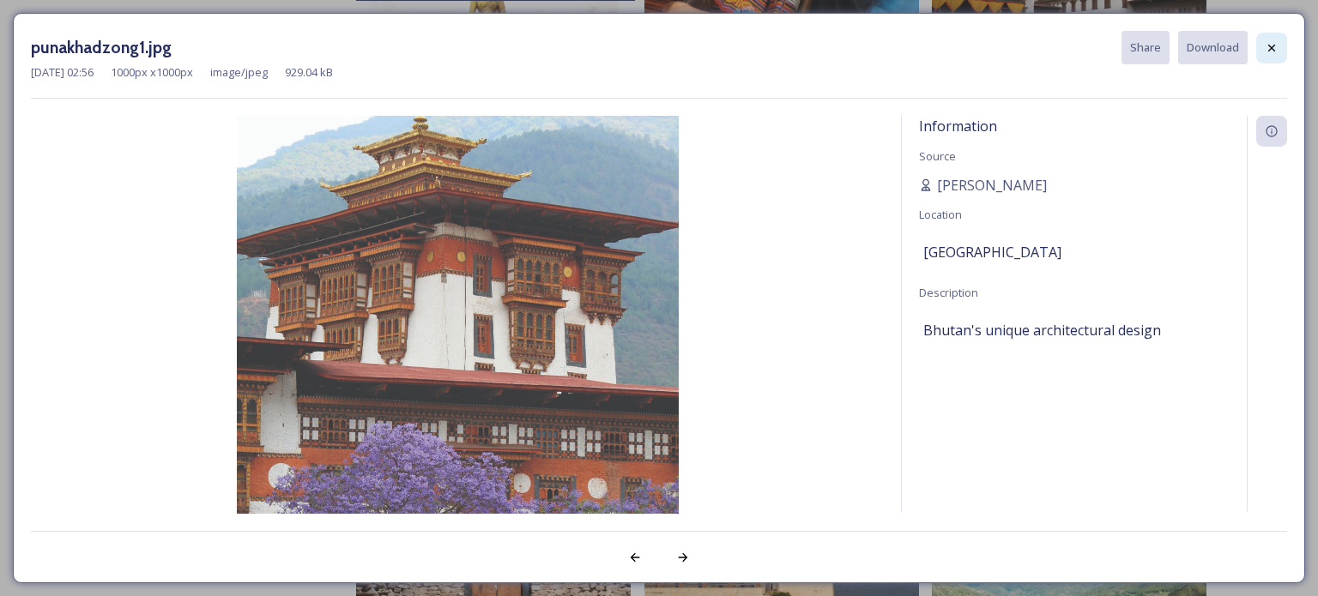
click at [1272, 48] on icon at bounding box center [1271, 47] width 7 height 7
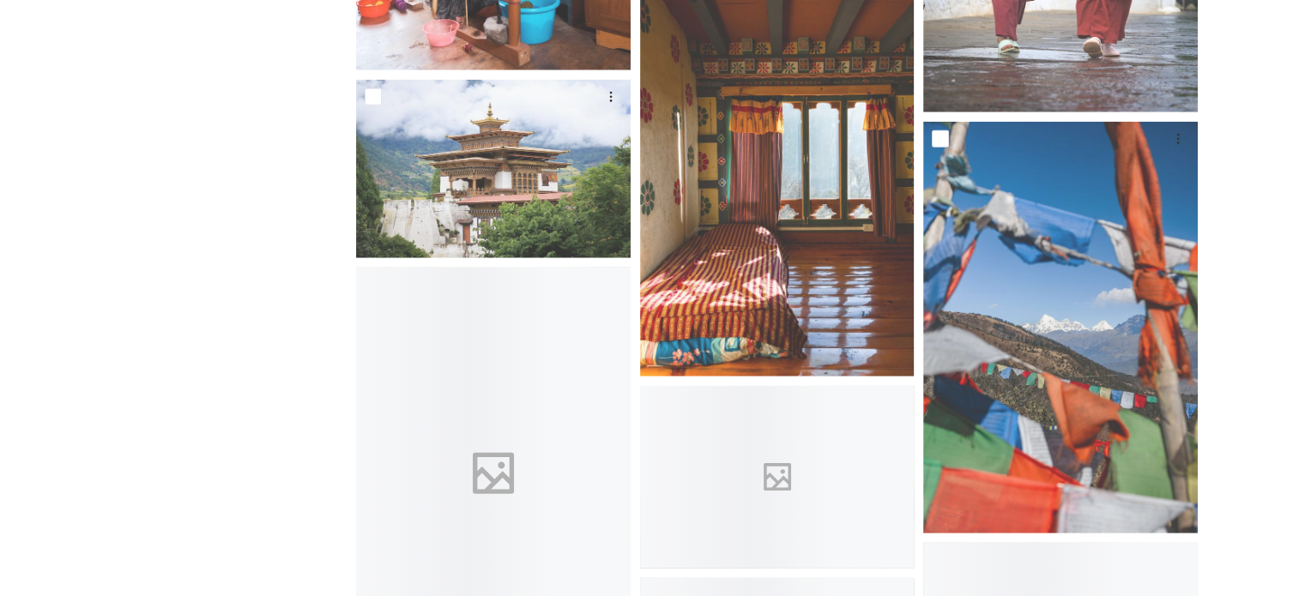
scroll to position [17670, 0]
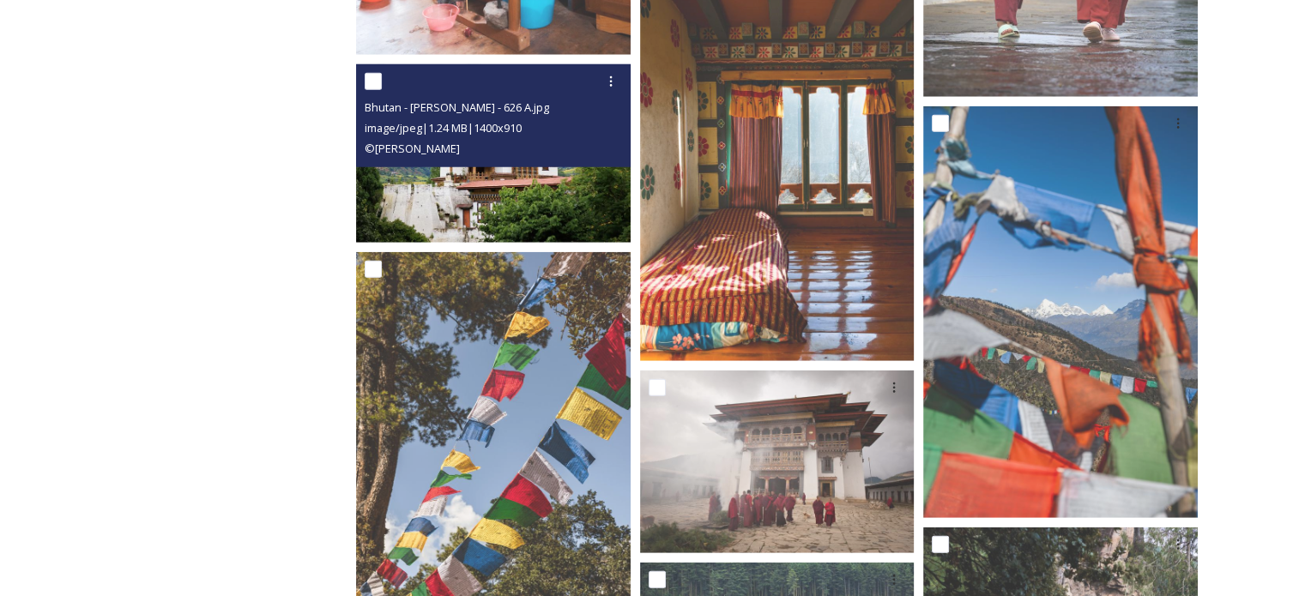
click at [504, 198] on img at bounding box center [493, 153] width 274 height 178
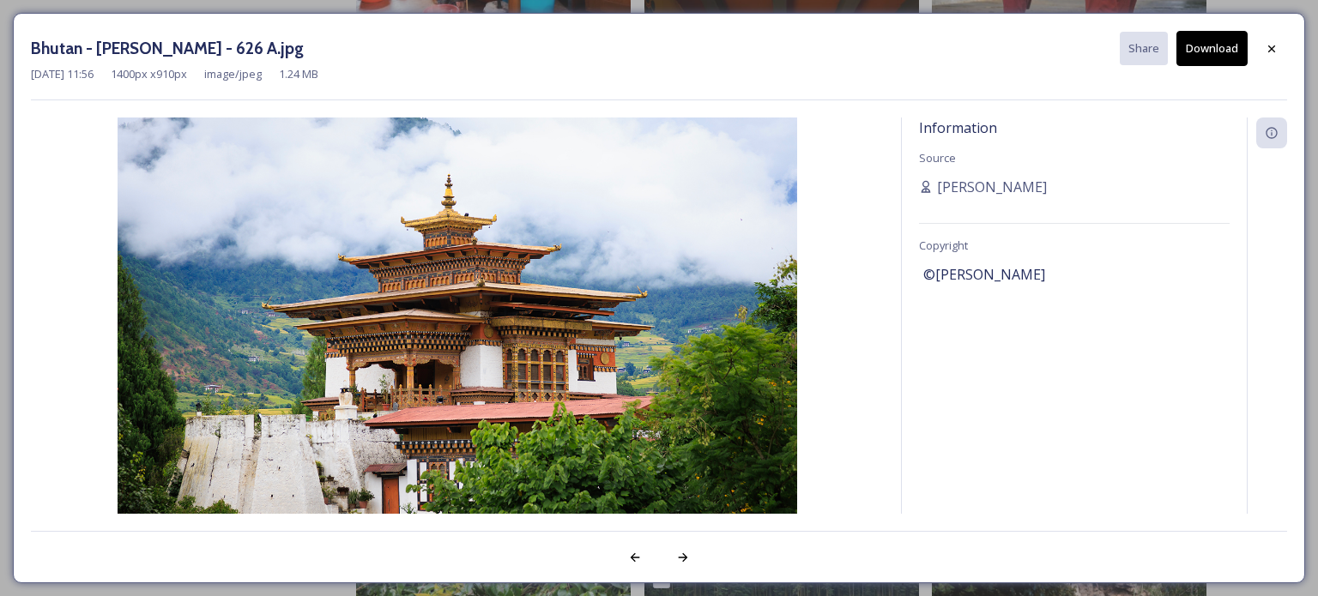
click at [1209, 56] on button "Download" at bounding box center [1211, 48] width 71 height 35
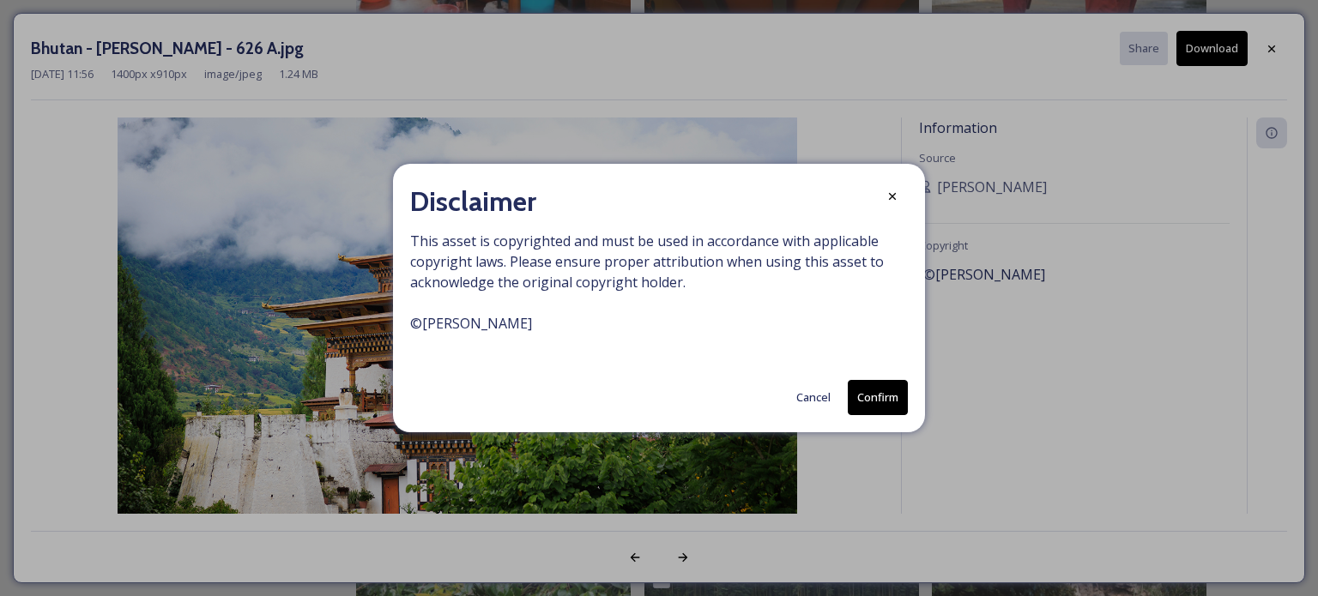
click at [882, 397] on button "Confirm" at bounding box center [877, 397] width 60 height 35
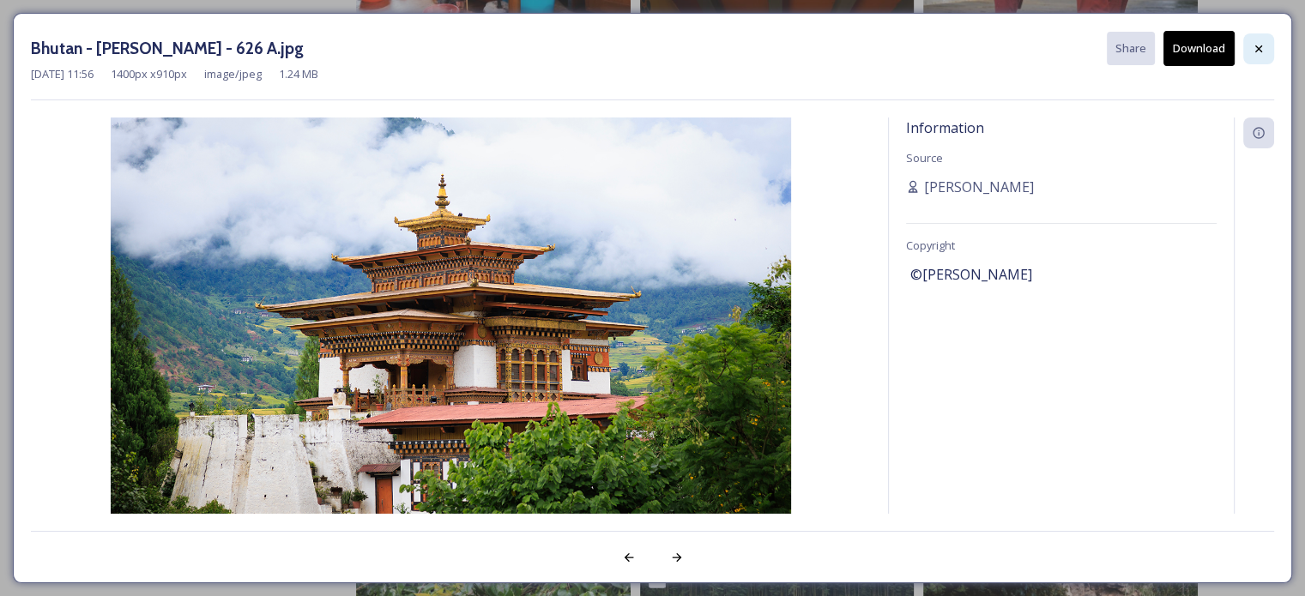
click at [1264, 49] on icon at bounding box center [1258, 49] width 14 height 14
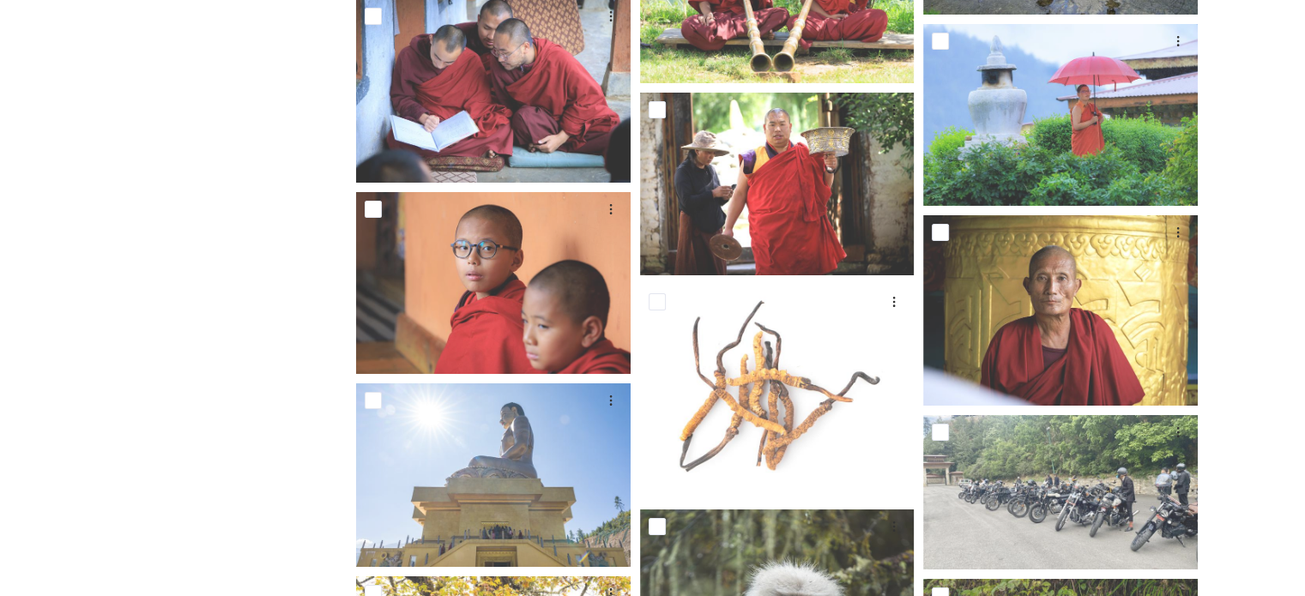
scroll to position [18957, 0]
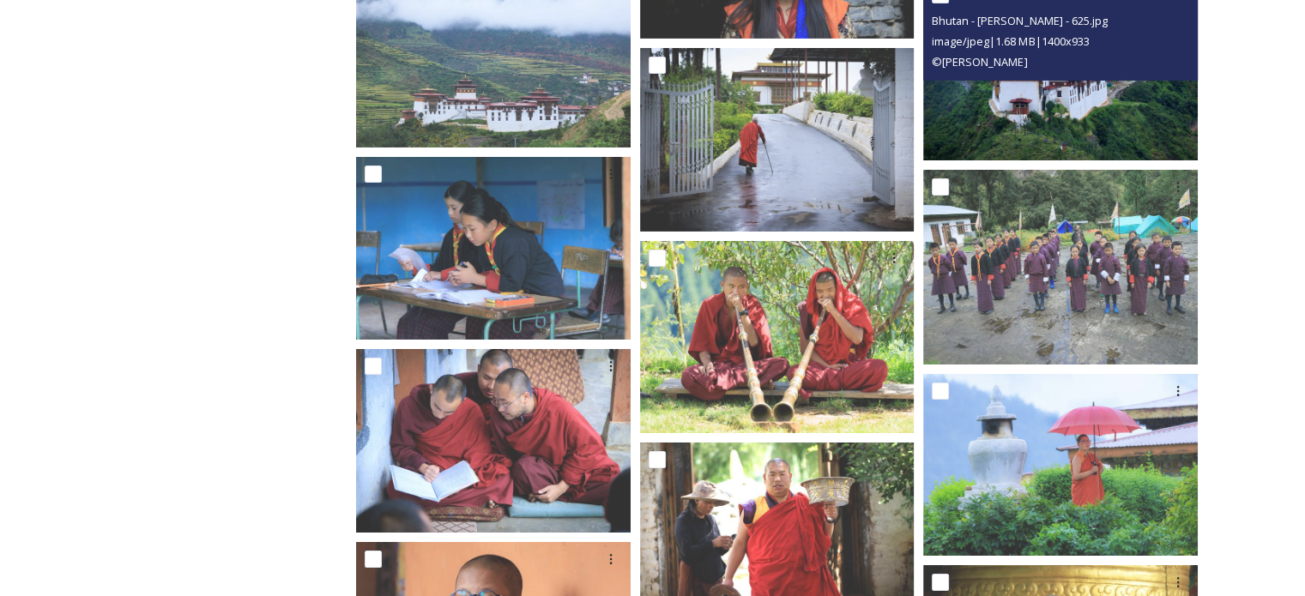
click at [1037, 116] on img at bounding box center [1060, 69] width 274 height 183
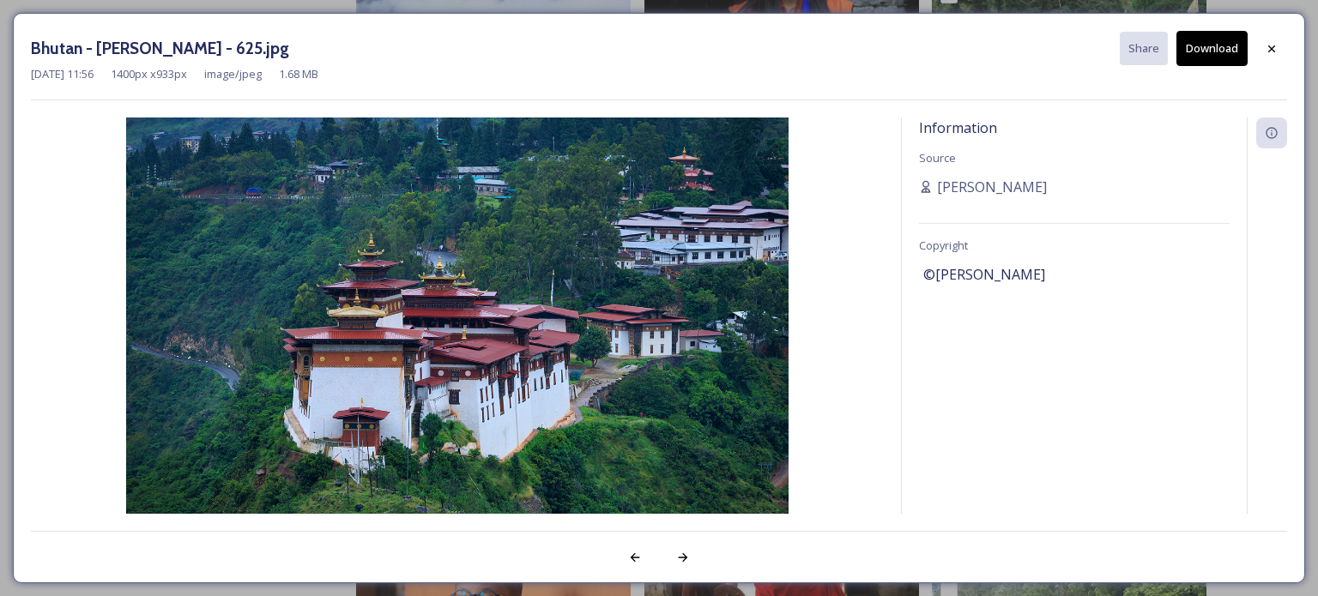
click at [1231, 41] on button "Download" at bounding box center [1211, 48] width 71 height 35
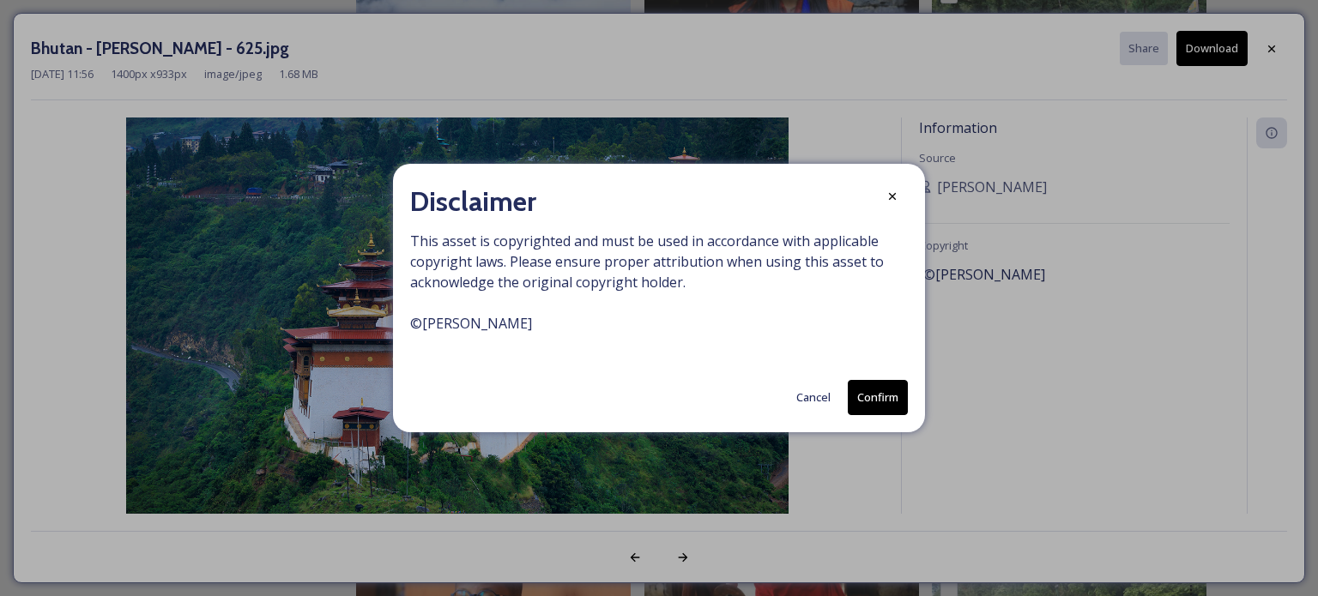
click at [868, 397] on button "Confirm" at bounding box center [877, 397] width 60 height 35
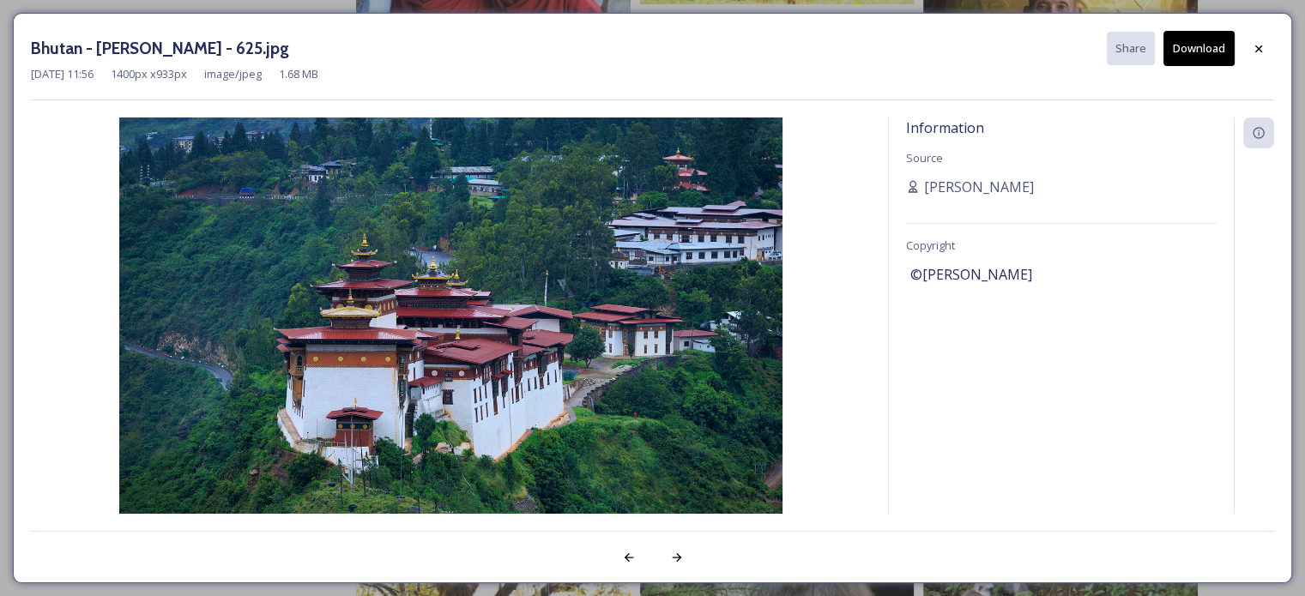
click at [1252, 38] on div at bounding box center [1258, 48] width 31 height 31
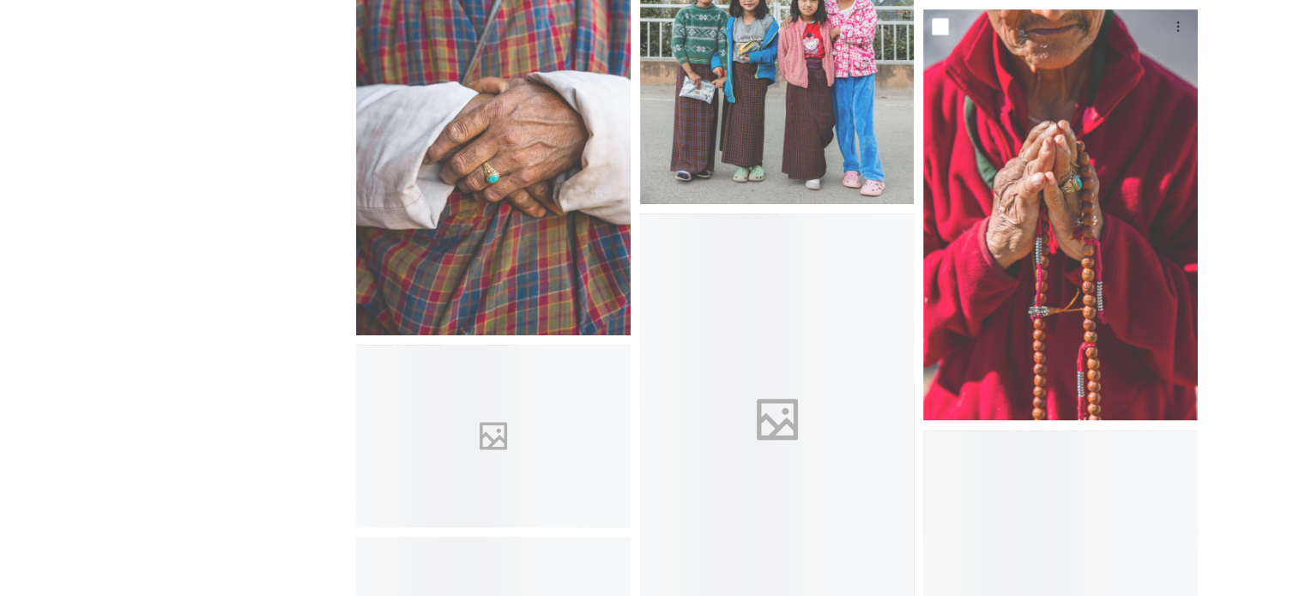
scroll to position [27191, 0]
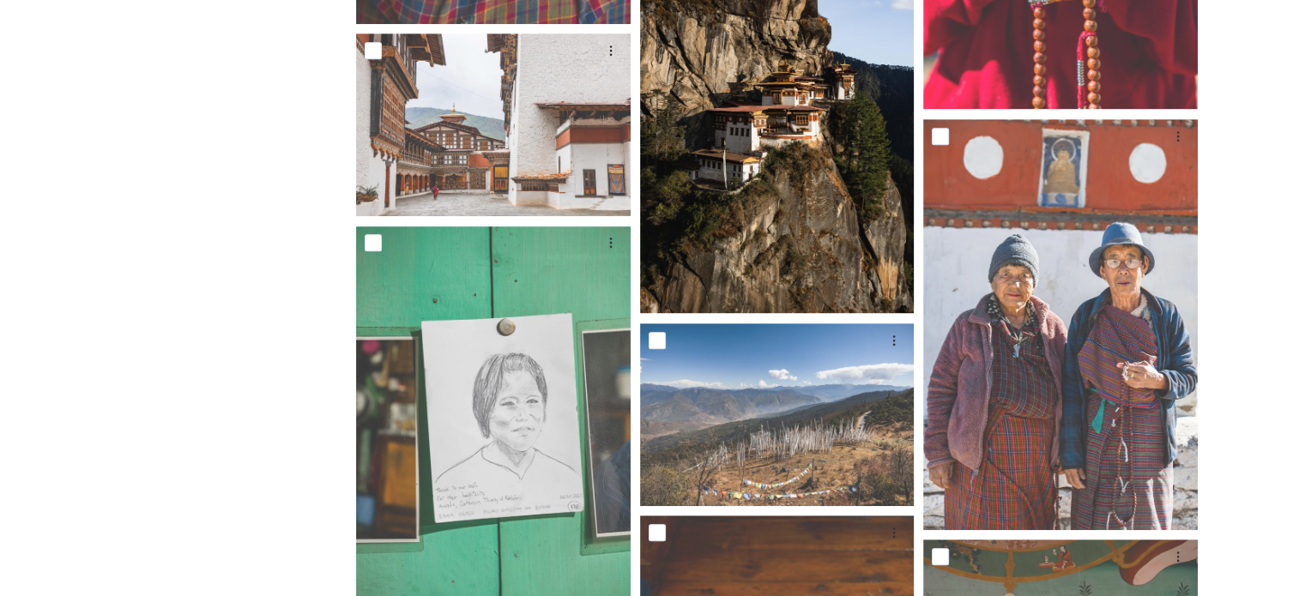
click at [704, 171] on img at bounding box center [777, 108] width 274 height 412
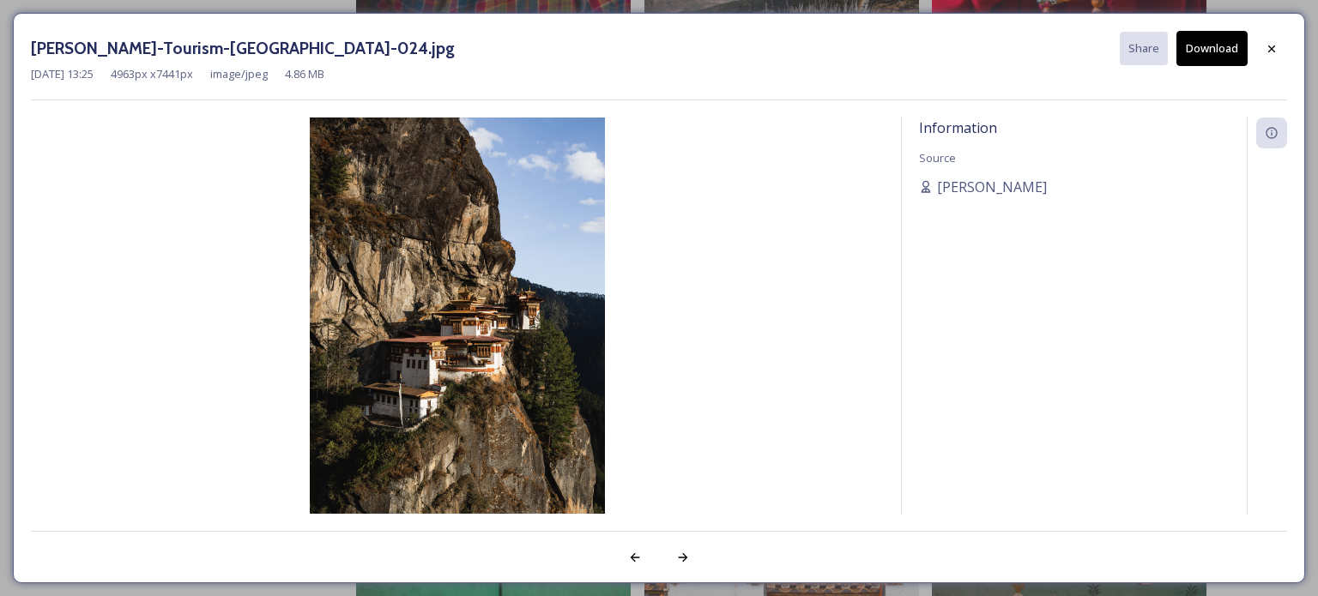
click at [1228, 45] on button "Download" at bounding box center [1211, 48] width 71 height 35
click at [1251, 38] on div "[PERSON_NAME]-Tourism-[GEOGRAPHIC_DATA]-024.jpg Share Download" at bounding box center [659, 48] width 1256 height 35
click at [1269, 42] on icon at bounding box center [1271, 49] width 14 height 14
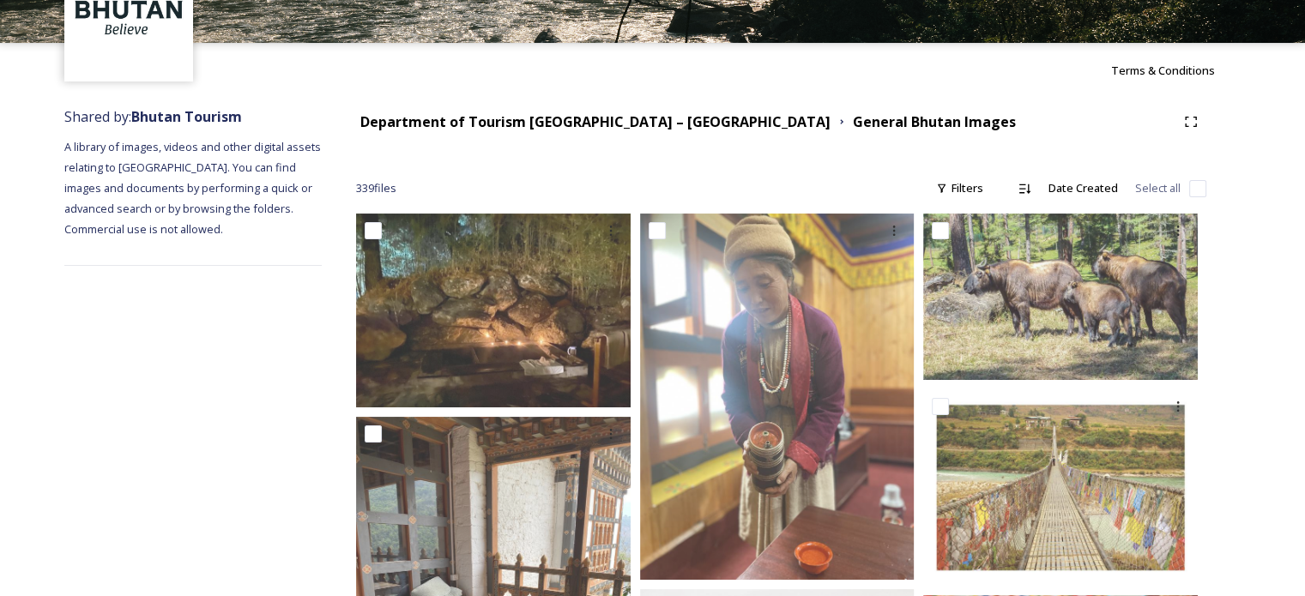
scroll to position [0, 0]
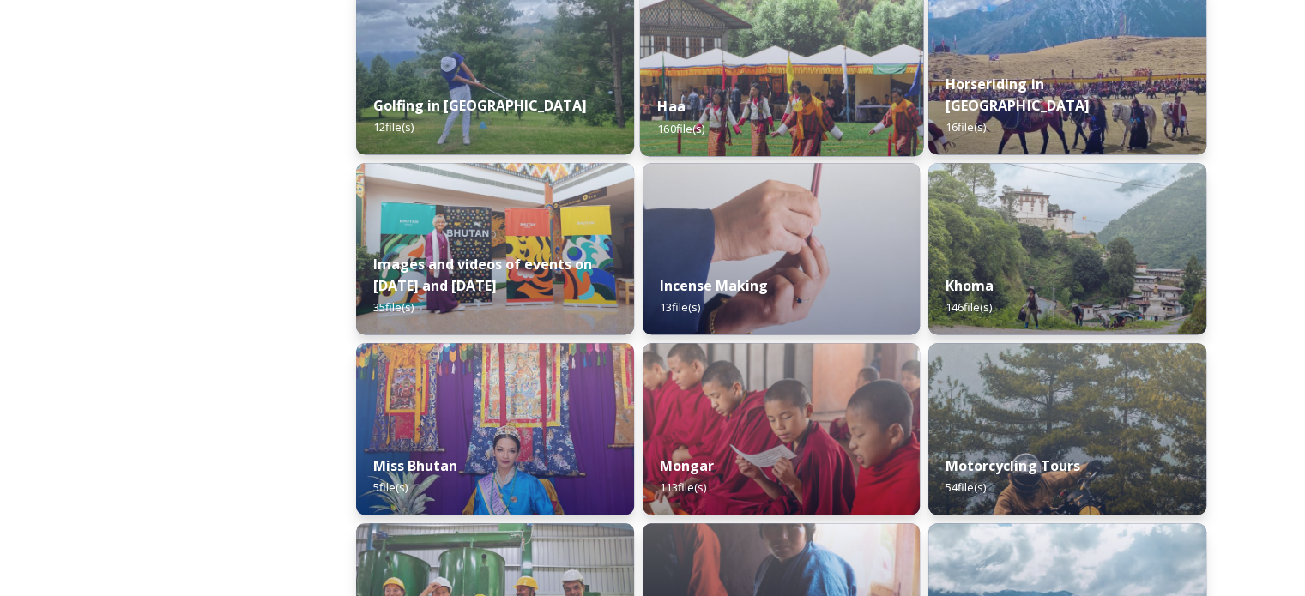
scroll to position [1029, 0]
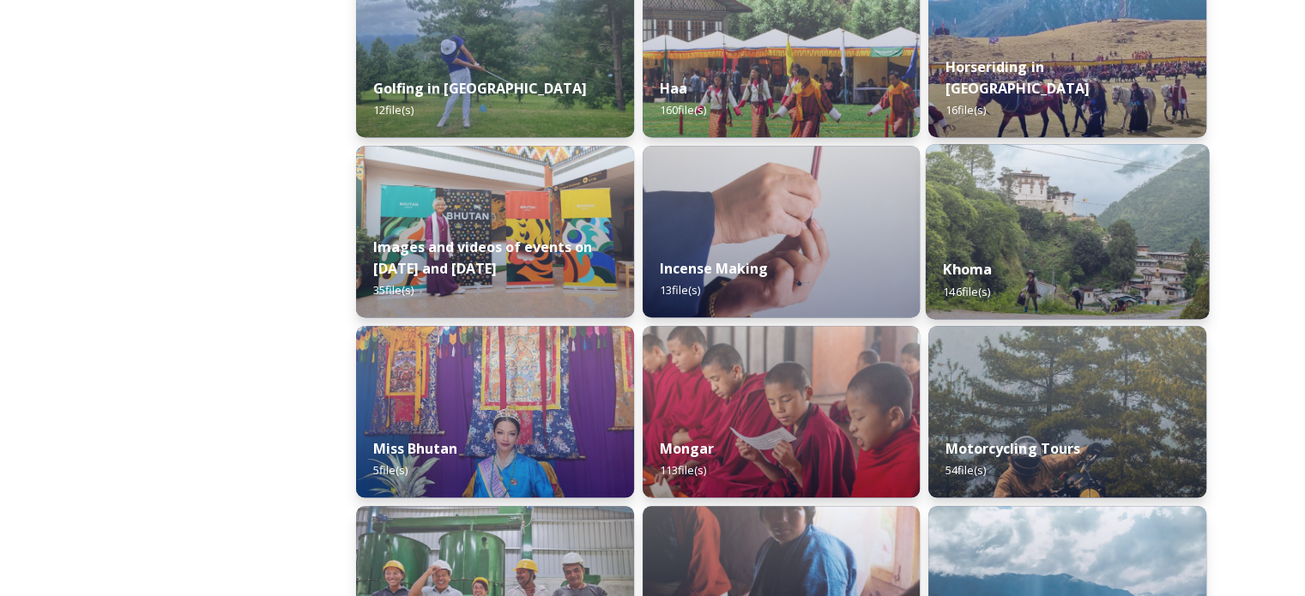
click at [1062, 227] on img at bounding box center [1067, 231] width 283 height 175
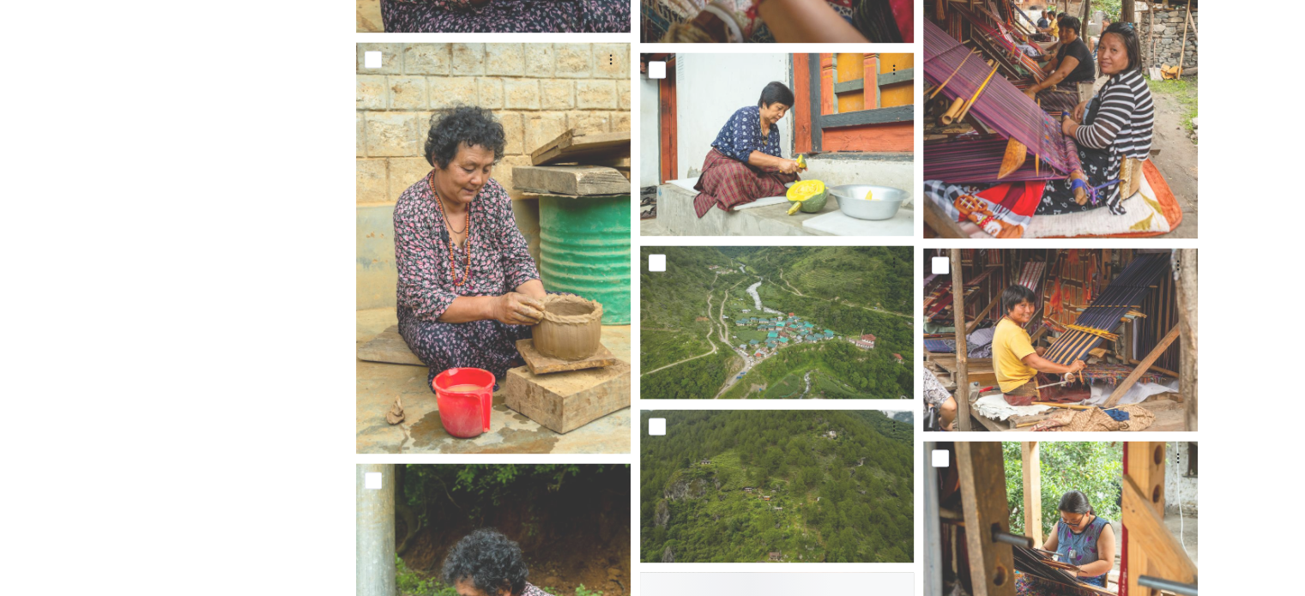
scroll to position [9092, 0]
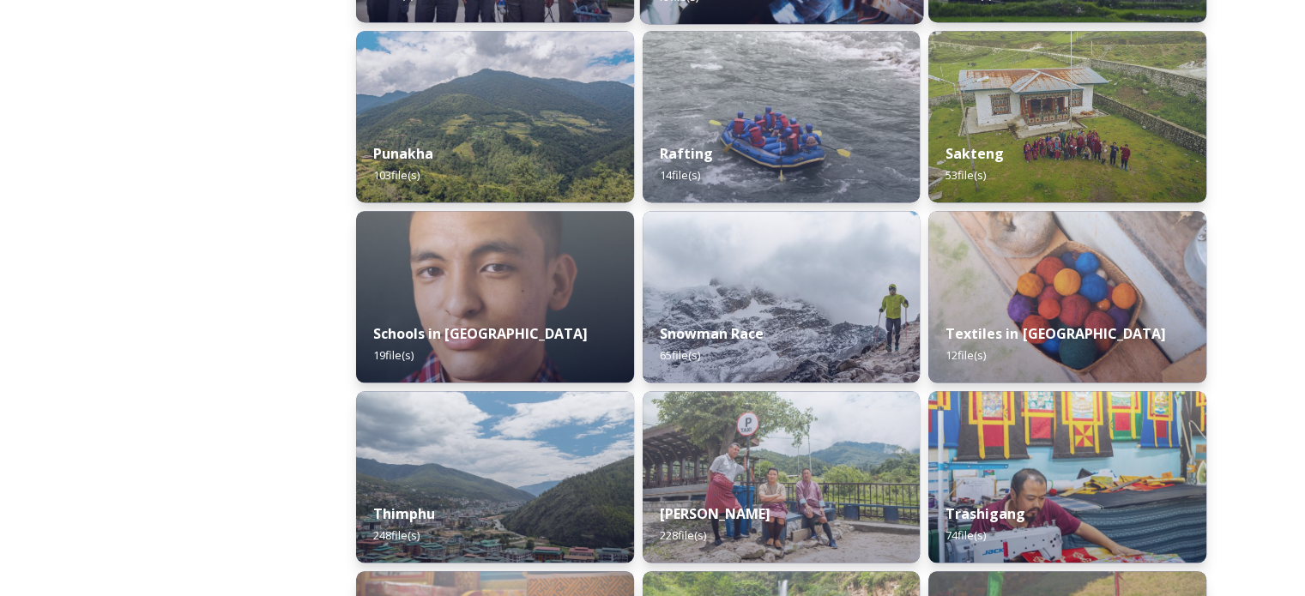
scroll to position [1716, 0]
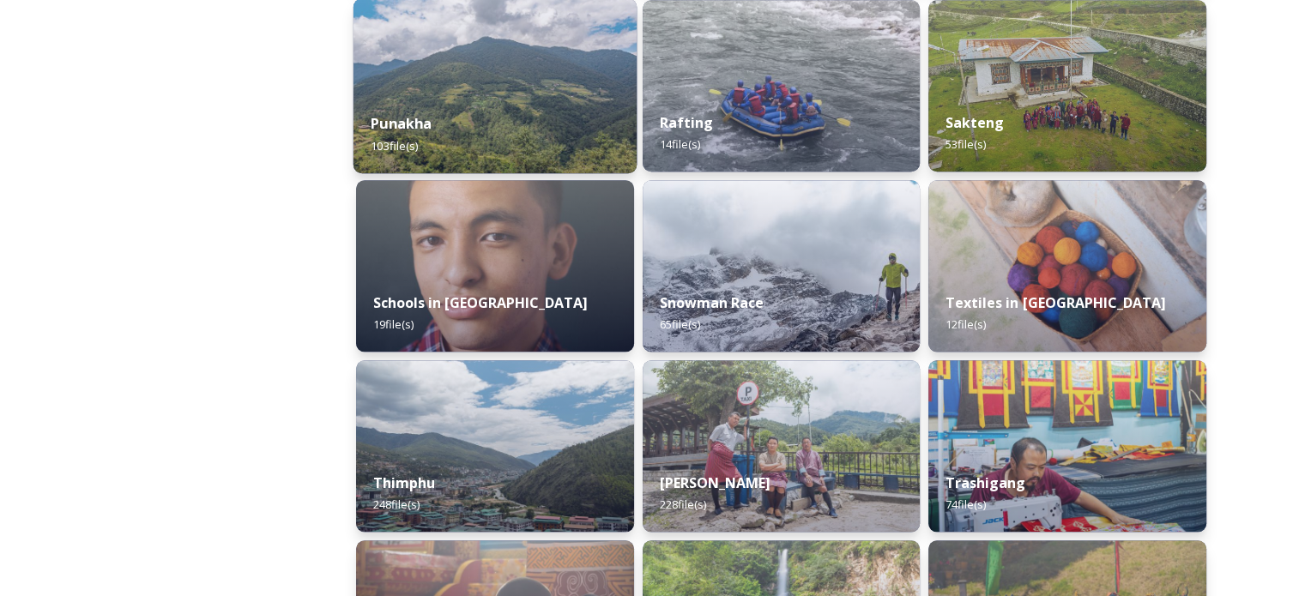
click at [454, 126] on div "Punakha 103 file(s)" at bounding box center [494, 134] width 283 height 78
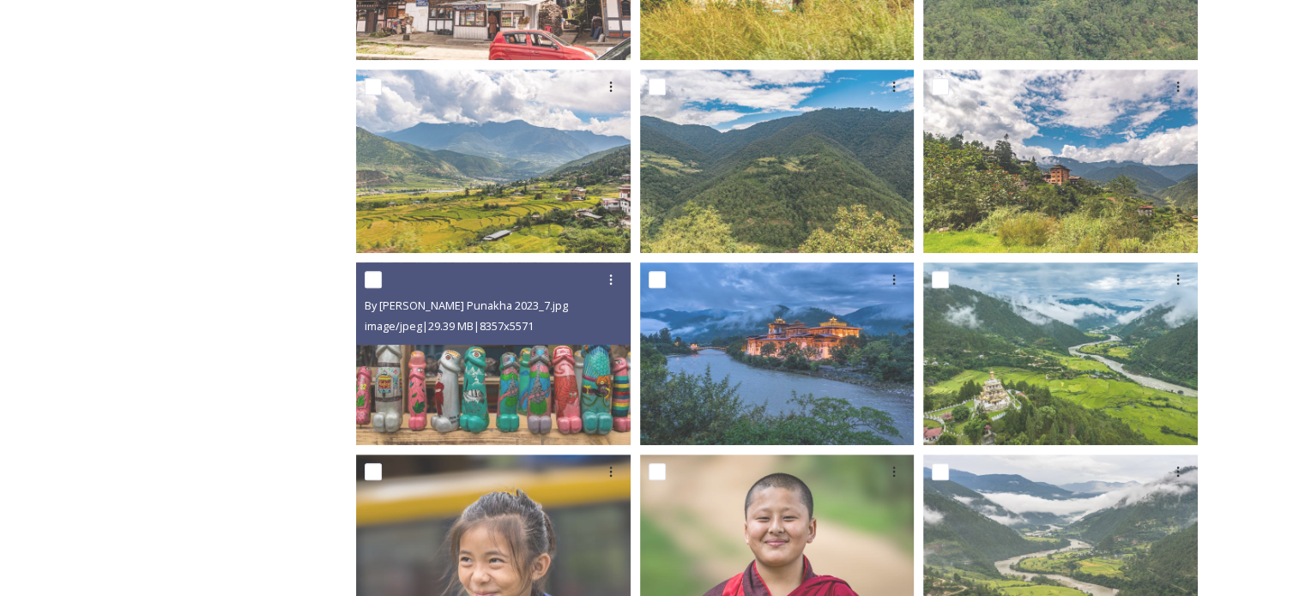
scroll to position [1029, 0]
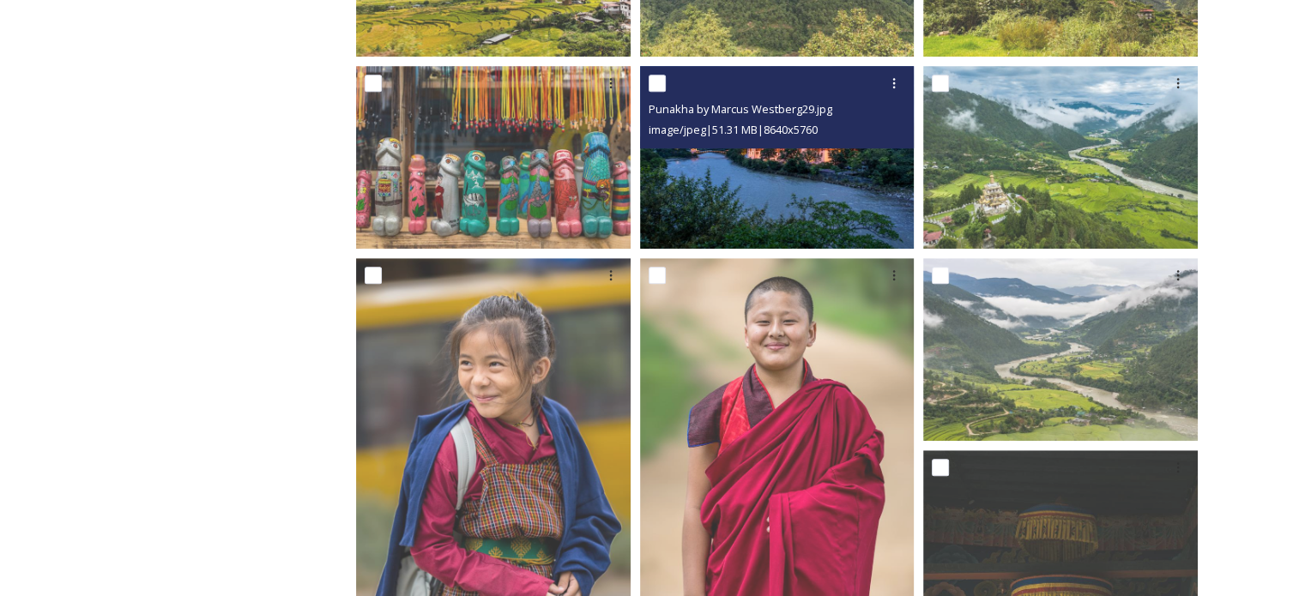
click at [755, 184] on img at bounding box center [777, 156] width 274 height 183
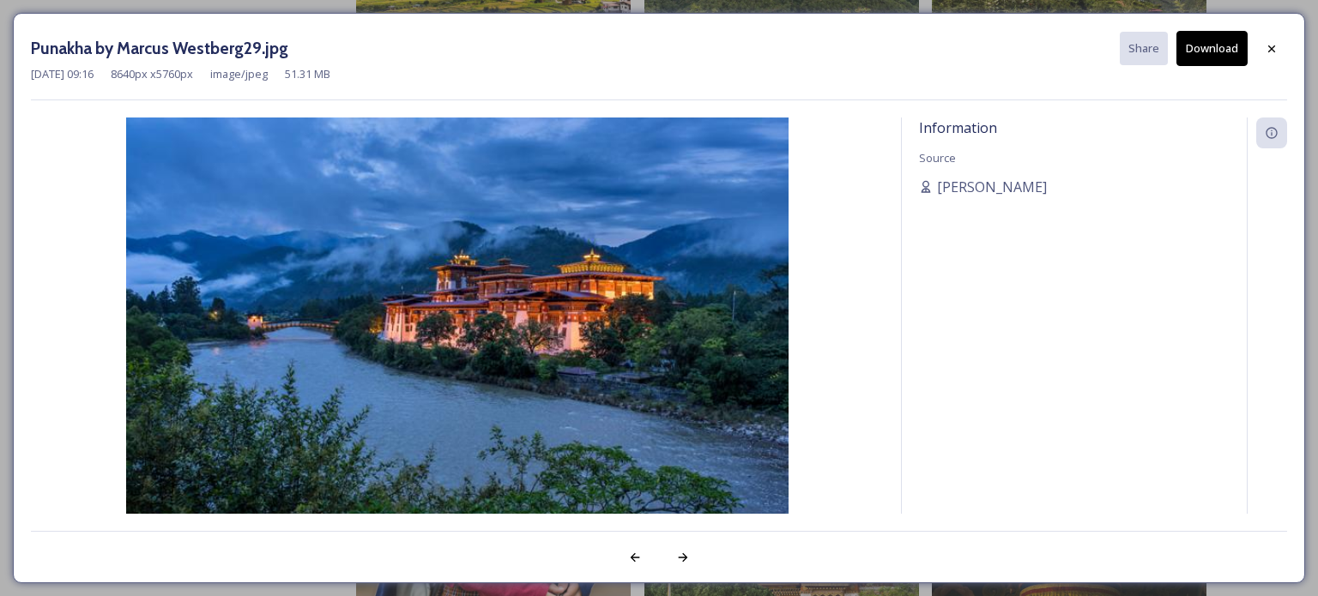
click at [1218, 51] on button "Download" at bounding box center [1211, 48] width 71 height 35
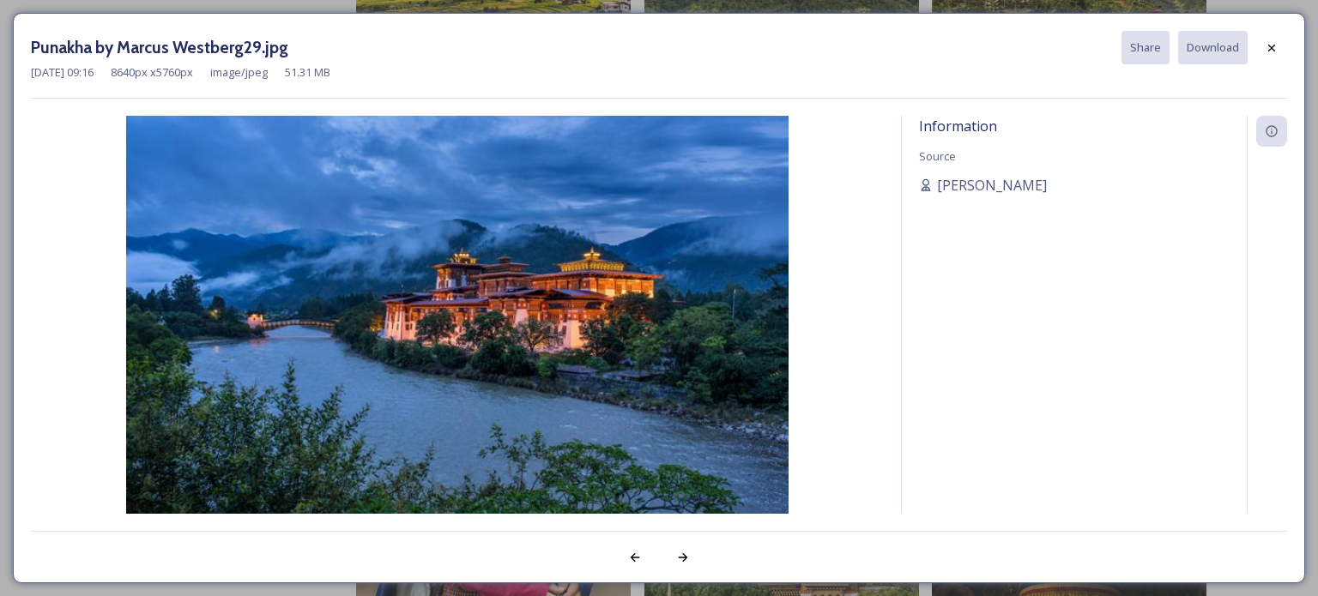
click at [1262, 45] on div at bounding box center [1271, 48] width 31 height 31
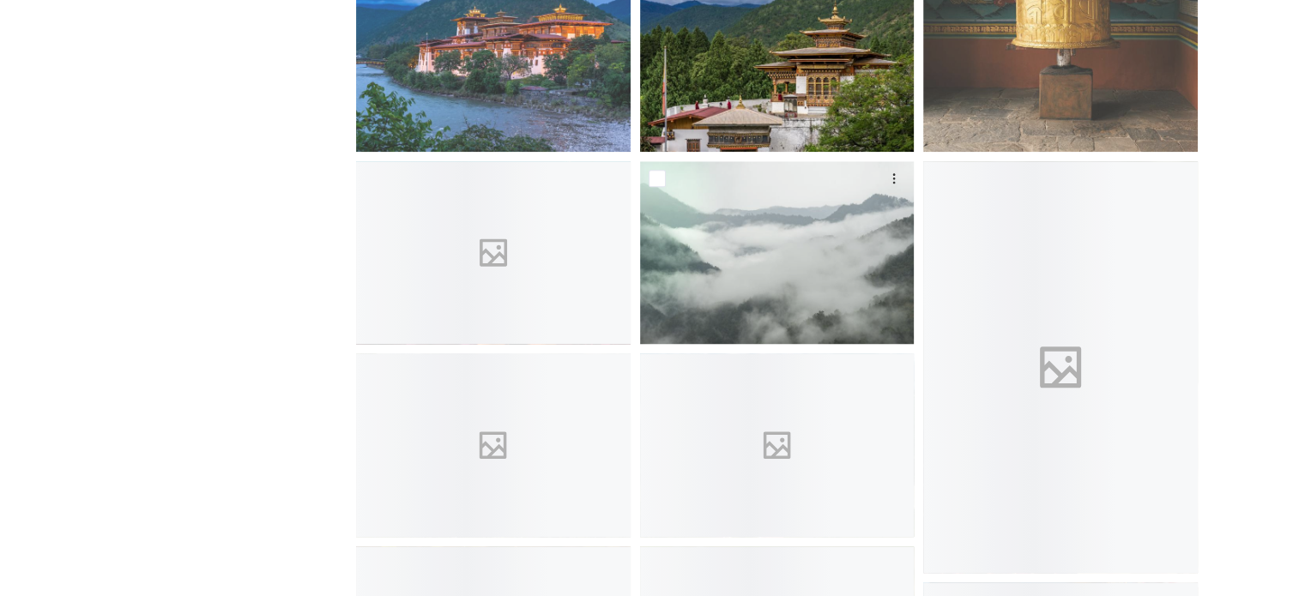
scroll to position [1630, 0]
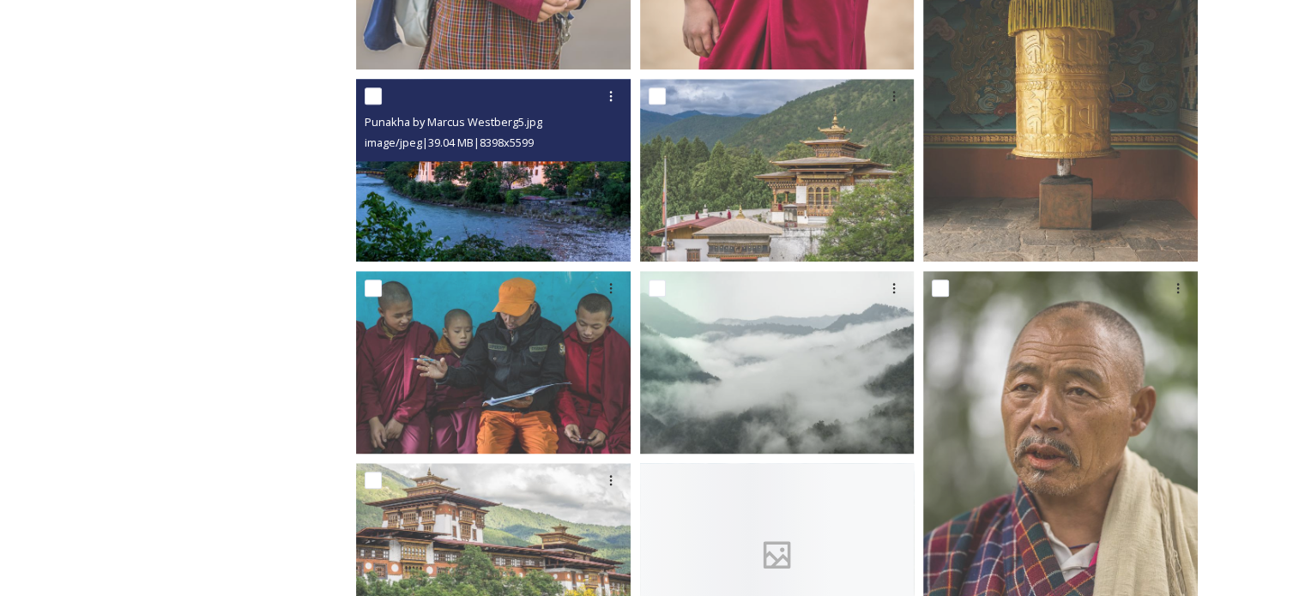
click at [548, 192] on img at bounding box center [493, 170] width 274 height 183
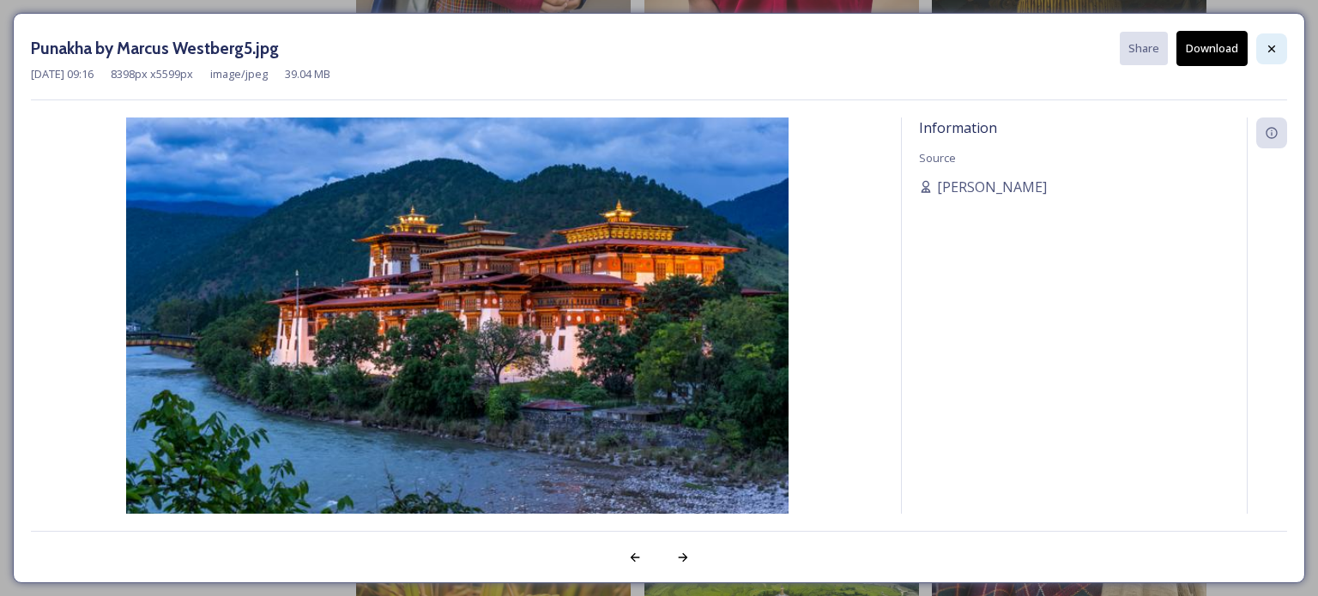
click at [1278, 35] on div at bounding box center [1271, 48] width 31 height 31
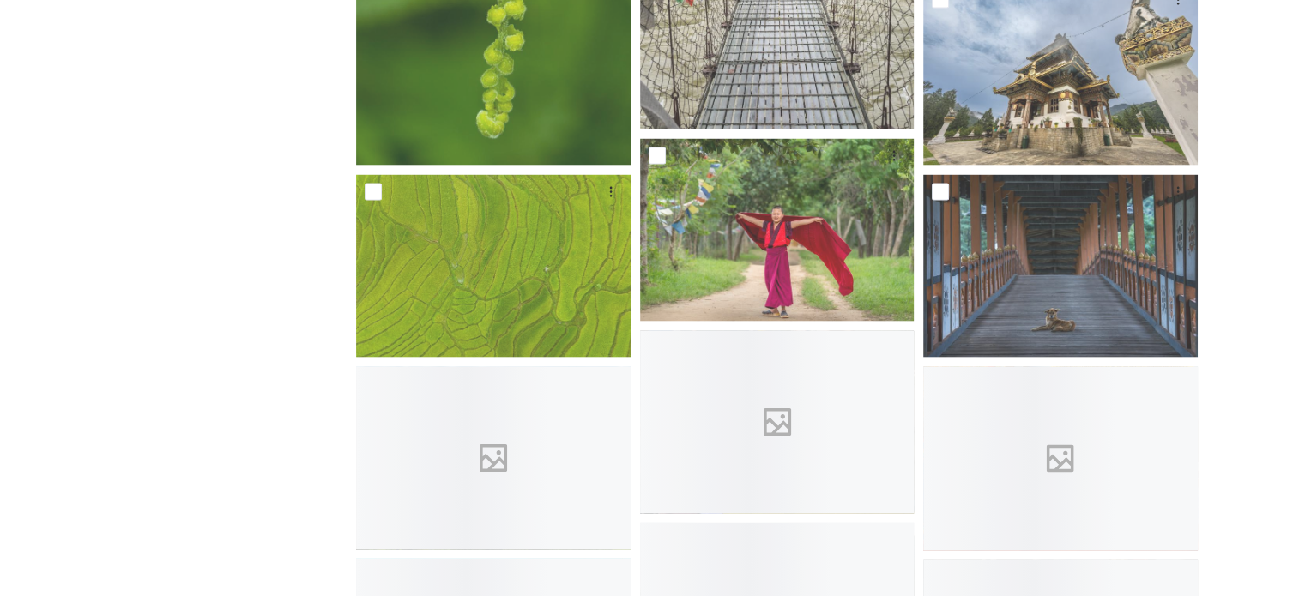
scroll to position [3946, 0]
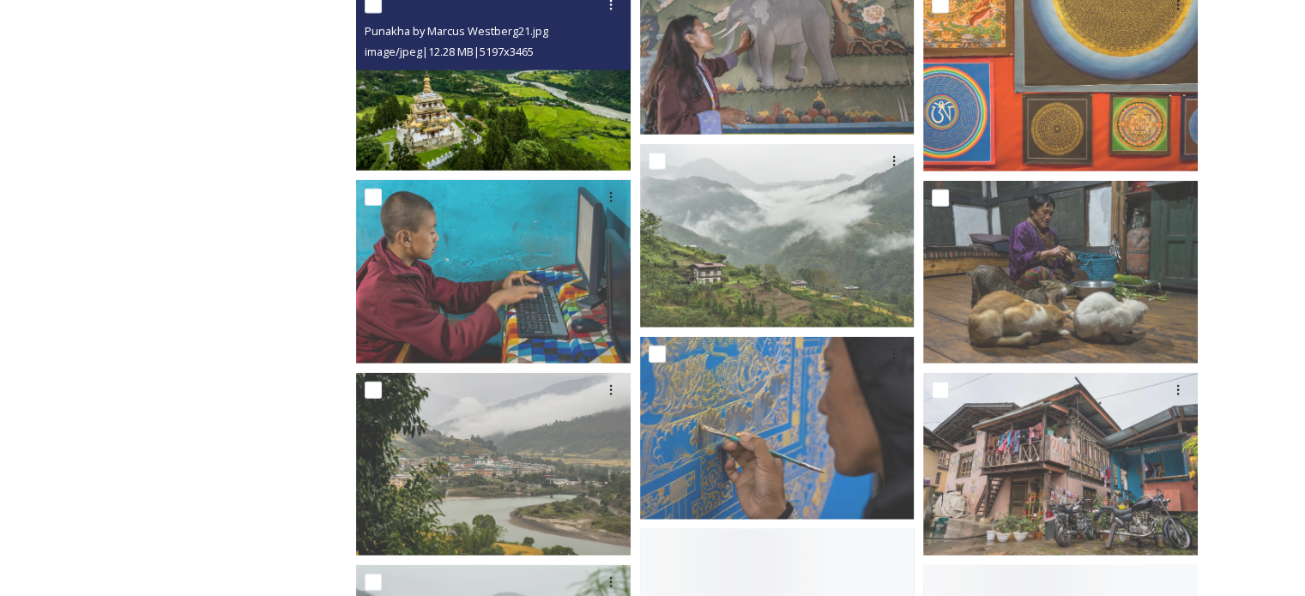
click at [485, 106] on img at bounding box center [493, 79] width 274 height 183
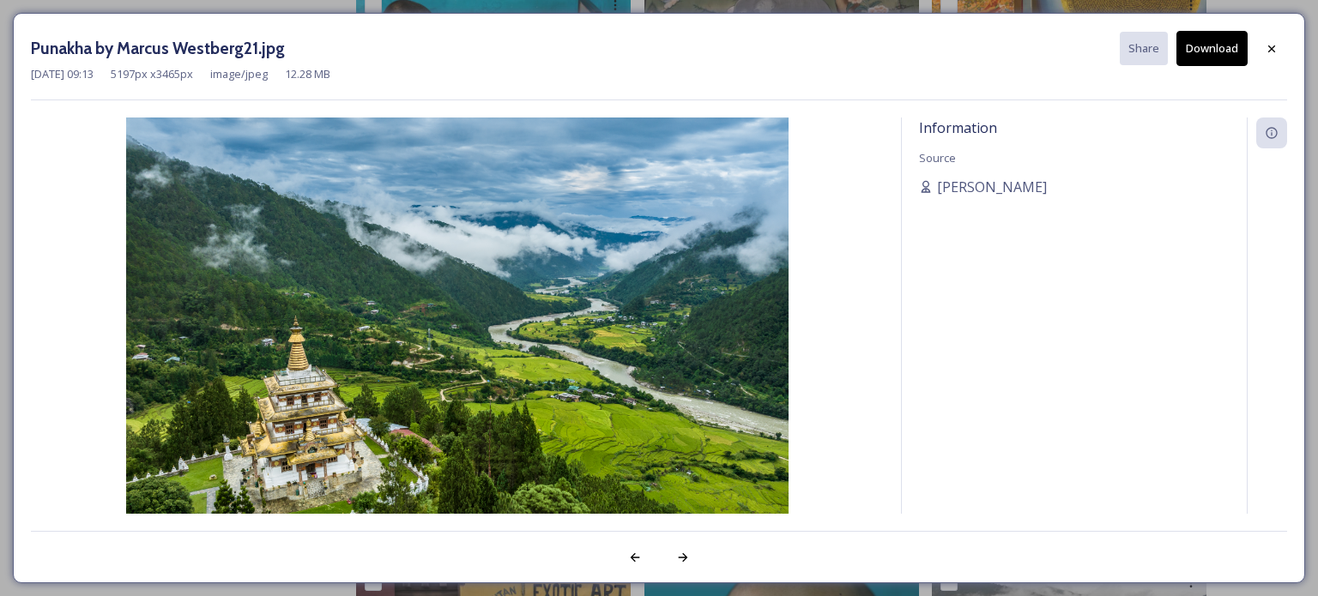
click at [1269, 51] on icon at bounding box center [1271, 49] width 14 height 14
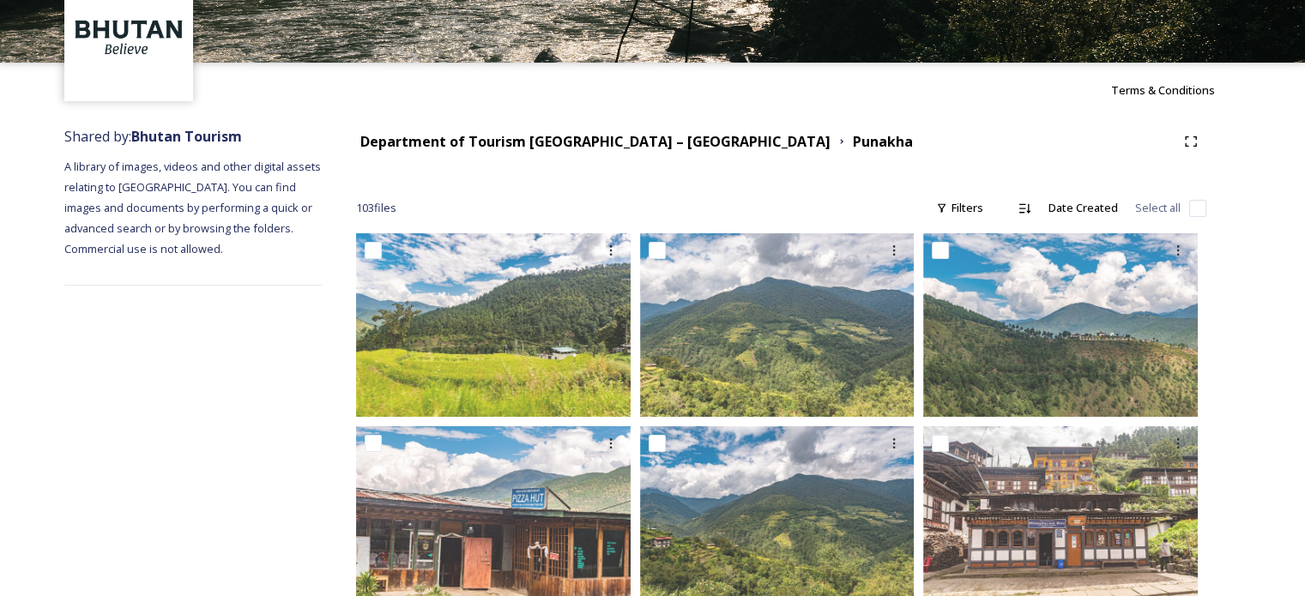
scroll to position [0, 0]
